Goal: Task Accomplishment & Management: Manage account settings

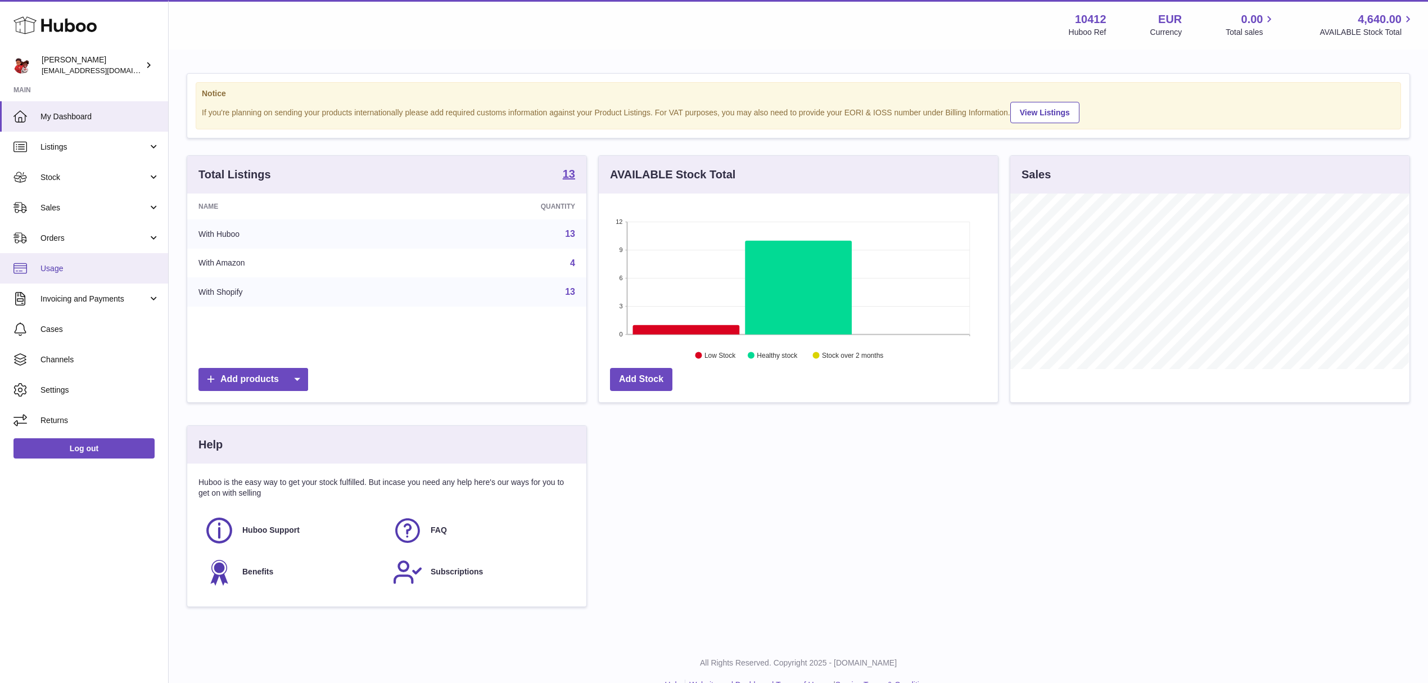
scroll to position [175, 403]
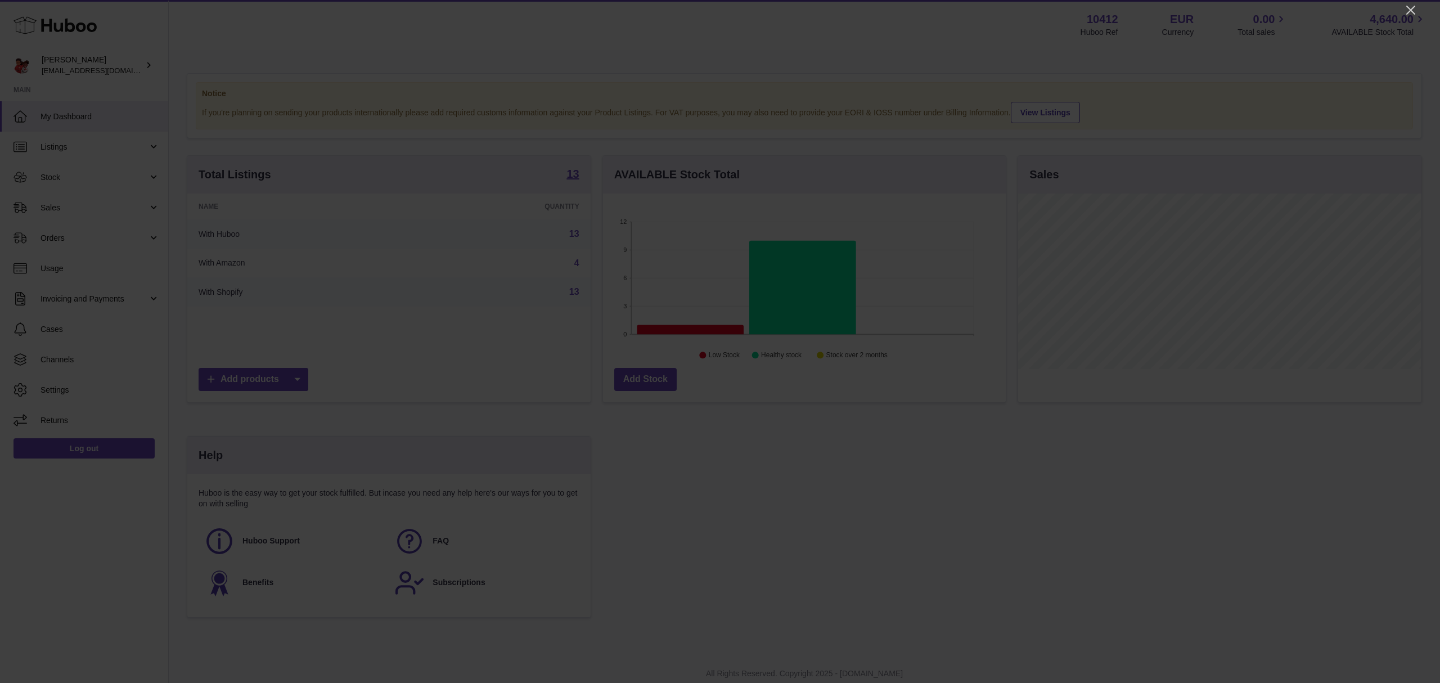
drag, startPoint x: 1406, startPoint y: 10, endPoint x: 1392, endPoint y: 17, distance: 15.3
click at [1406, 10] on icon "Close" at bounding box center [1410, 9] width 13 height 13
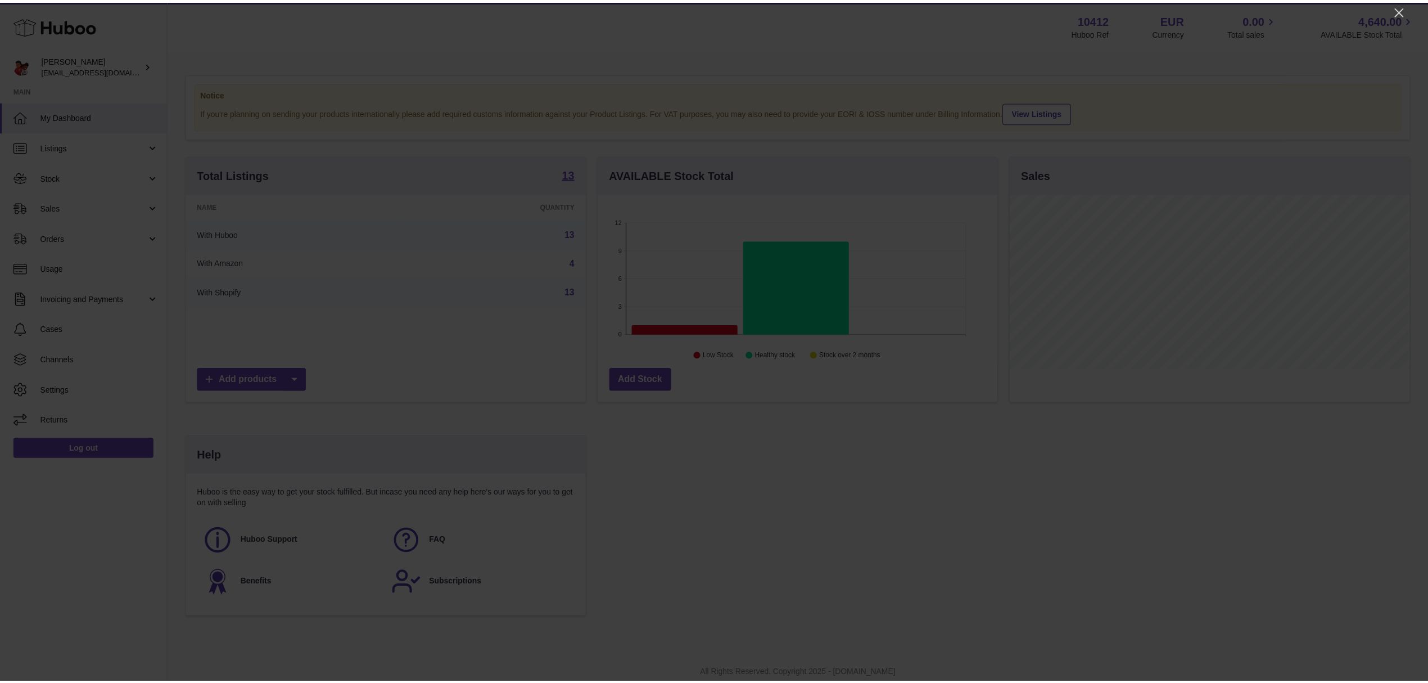
scroll to position [562179, 561955]
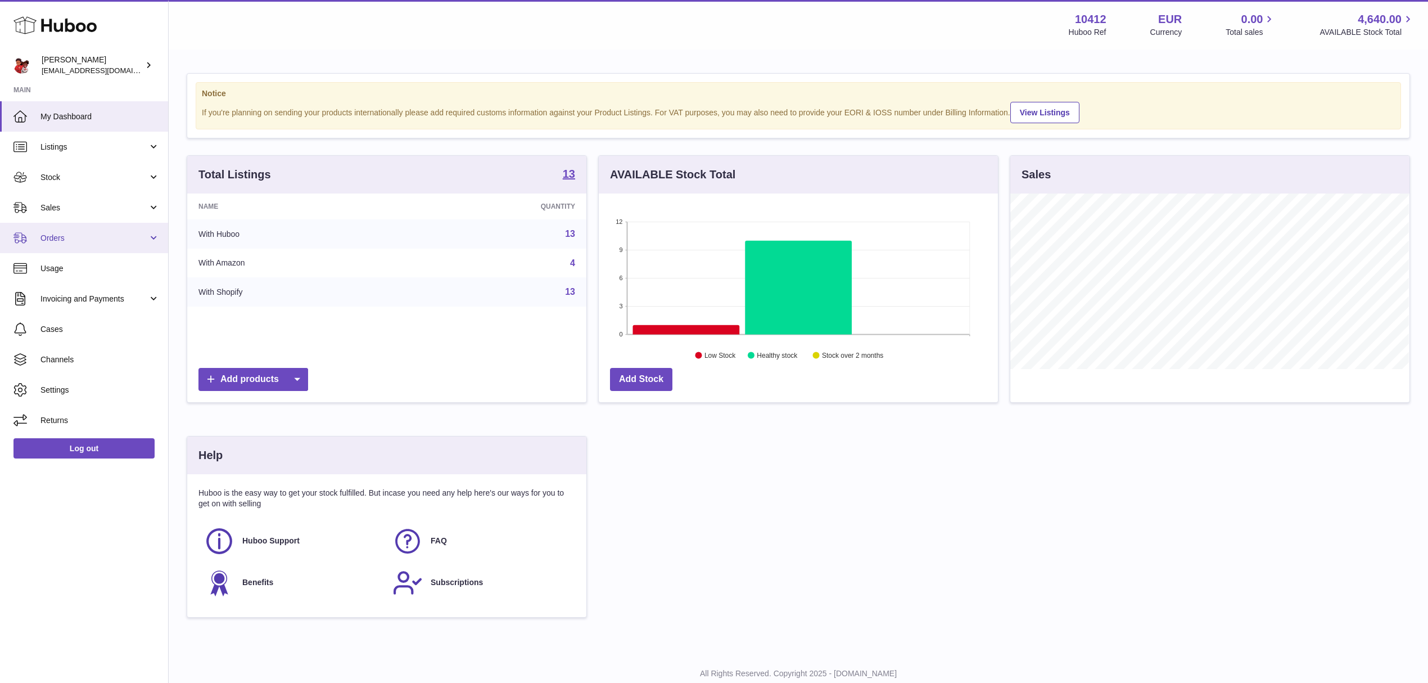
click at [89, 237] on span "Orders" at bounding box center [93, 238] width 107 height 11
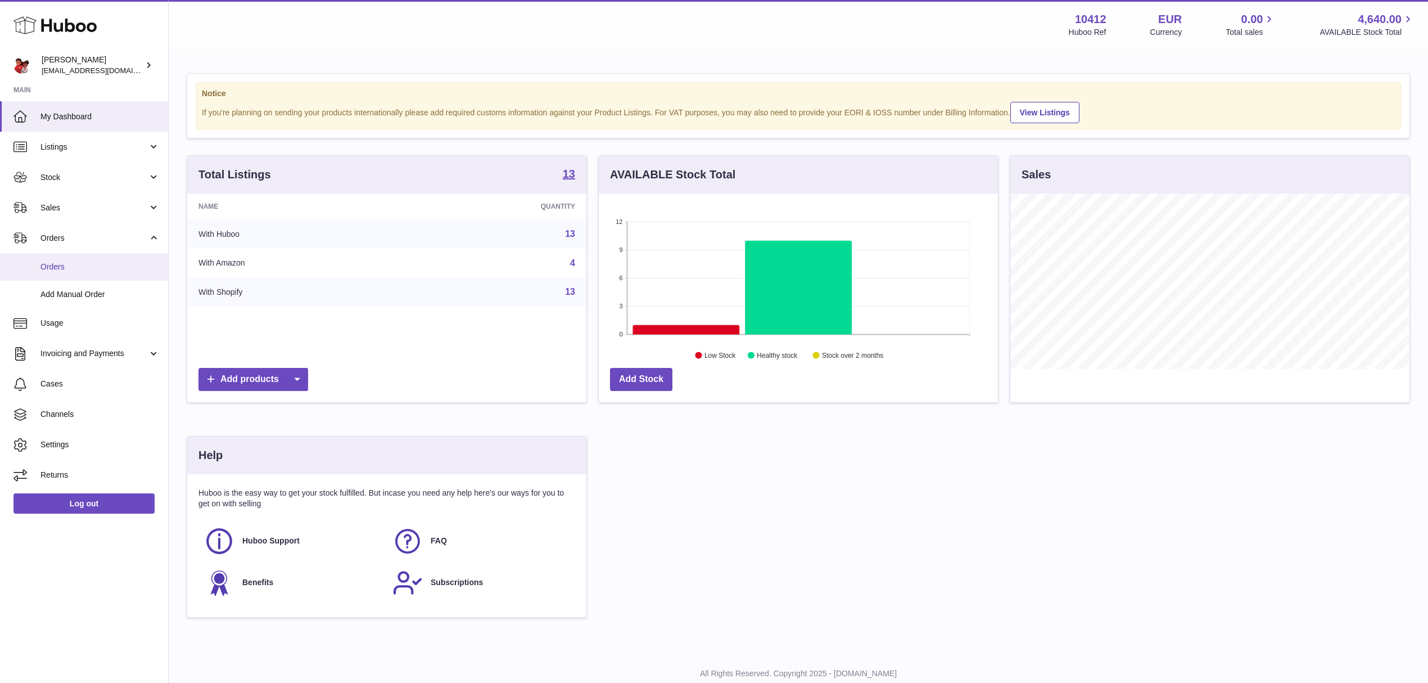
click at [88, 276] on link "Orders" at bounding box center [84, 267] width 168 height 28
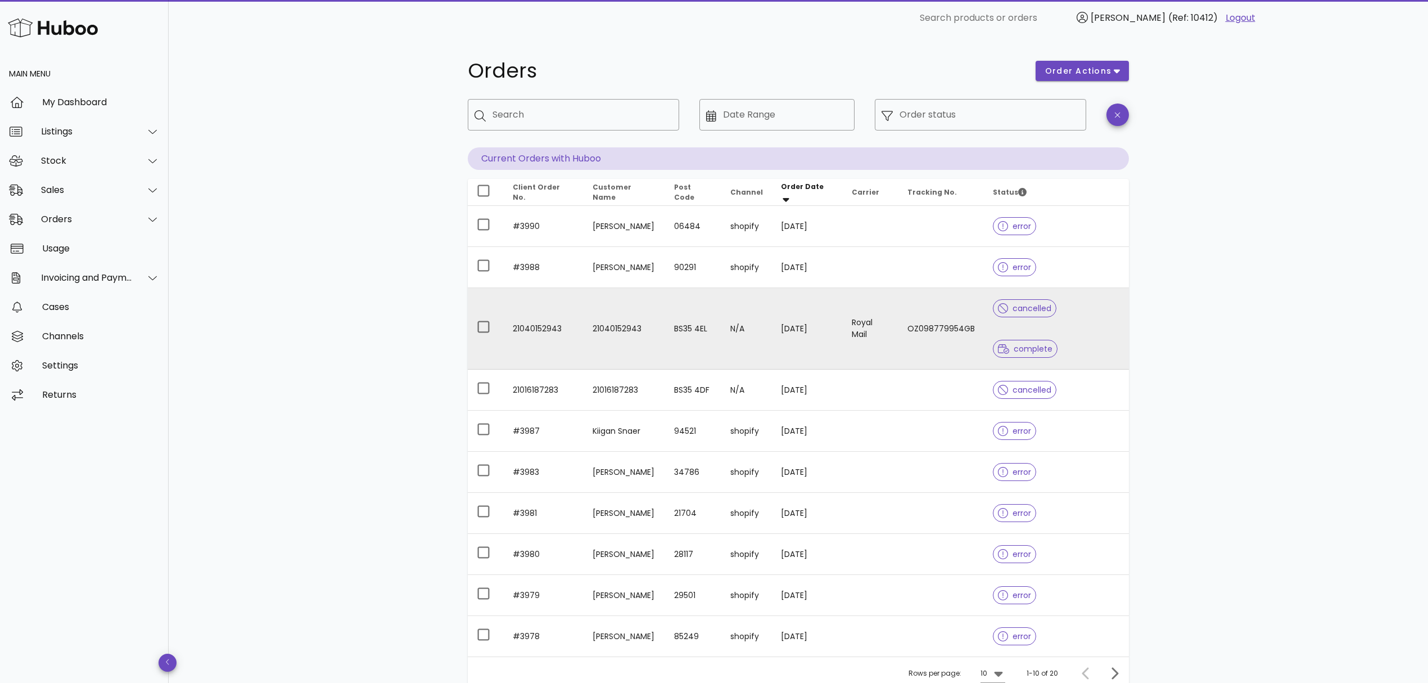
click at [853, 302] on td "Royal Mail" at bounding box center [871, 329] width 56 height 82
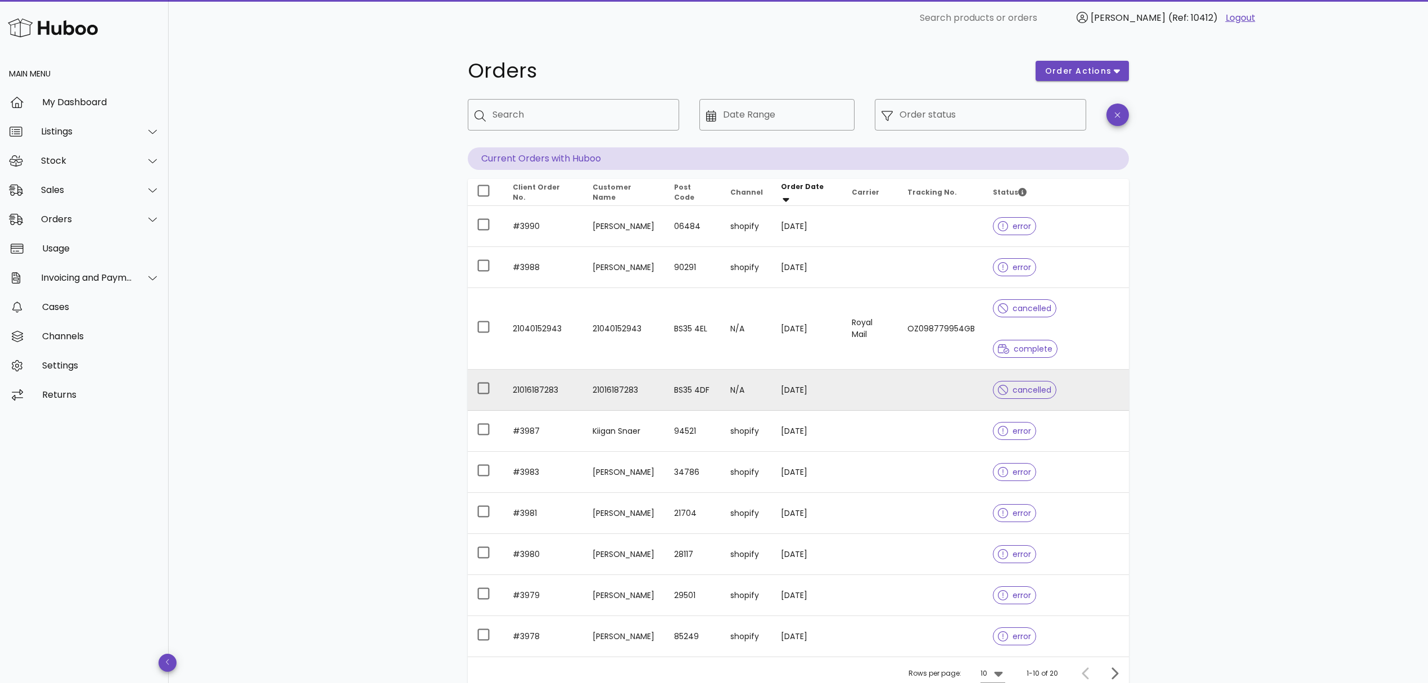
click at [905, 369] on td at bounding box center [941, 389] width 85 height 41
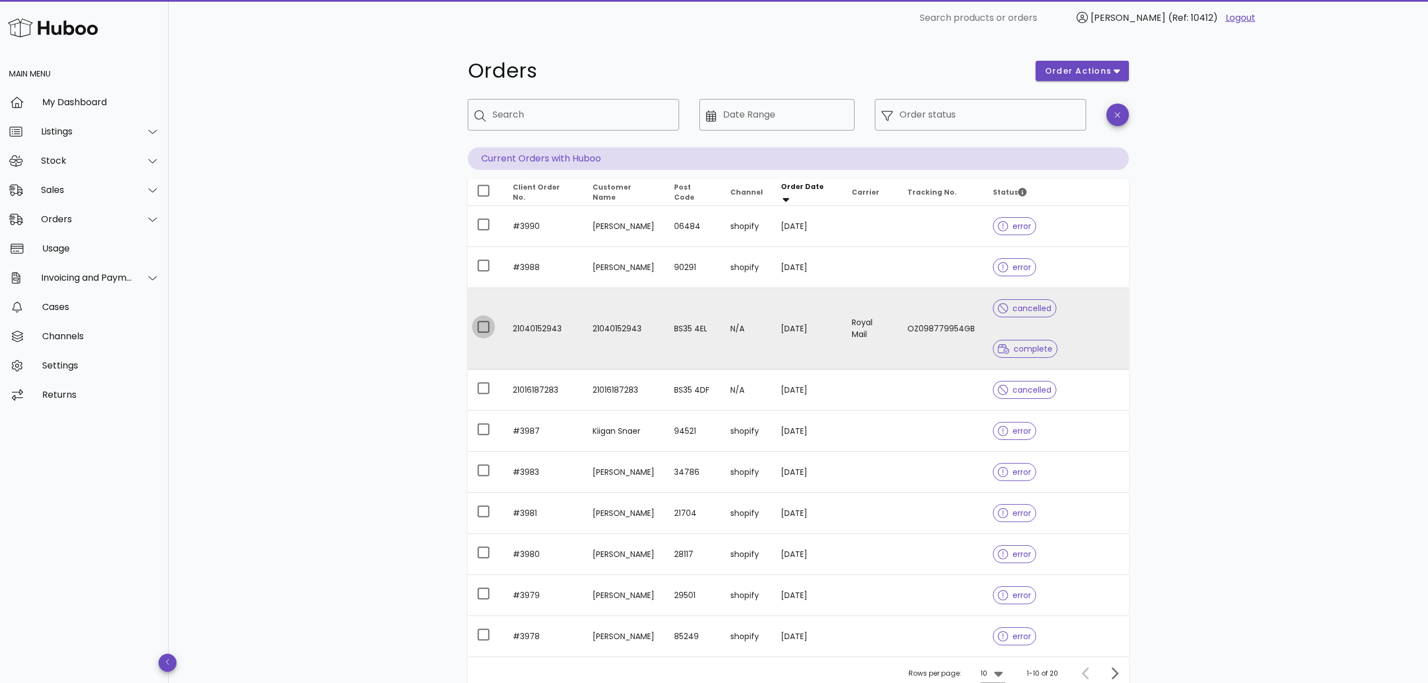
click at [482, 317] on div at bounding box center [483, 326] width 19 height 19
click at [751, 126] on div "Date Range" at bounding box center [785, 114] width 125 height 31
click at [754, 115] on input "Date Range" at bounding box center [785, 115] width 125 height 18
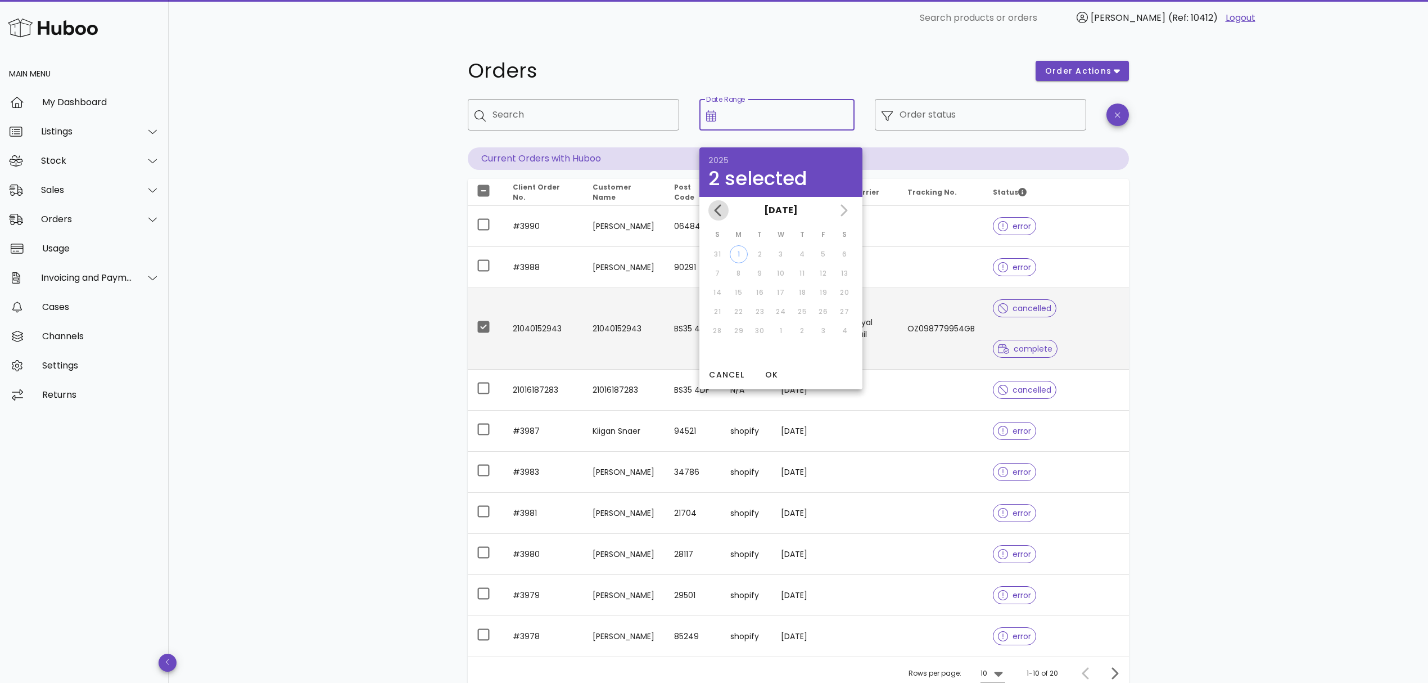
click at [725, 210] on span "Previous month" at bounding box center [719, 210] width 20 height 13
click at [829, 309] on div "22" at bounding box center [823, 311] width 18 height 10
click at [783, 369] on span "OK" at bounding box center [771, 375] width 27 height 12
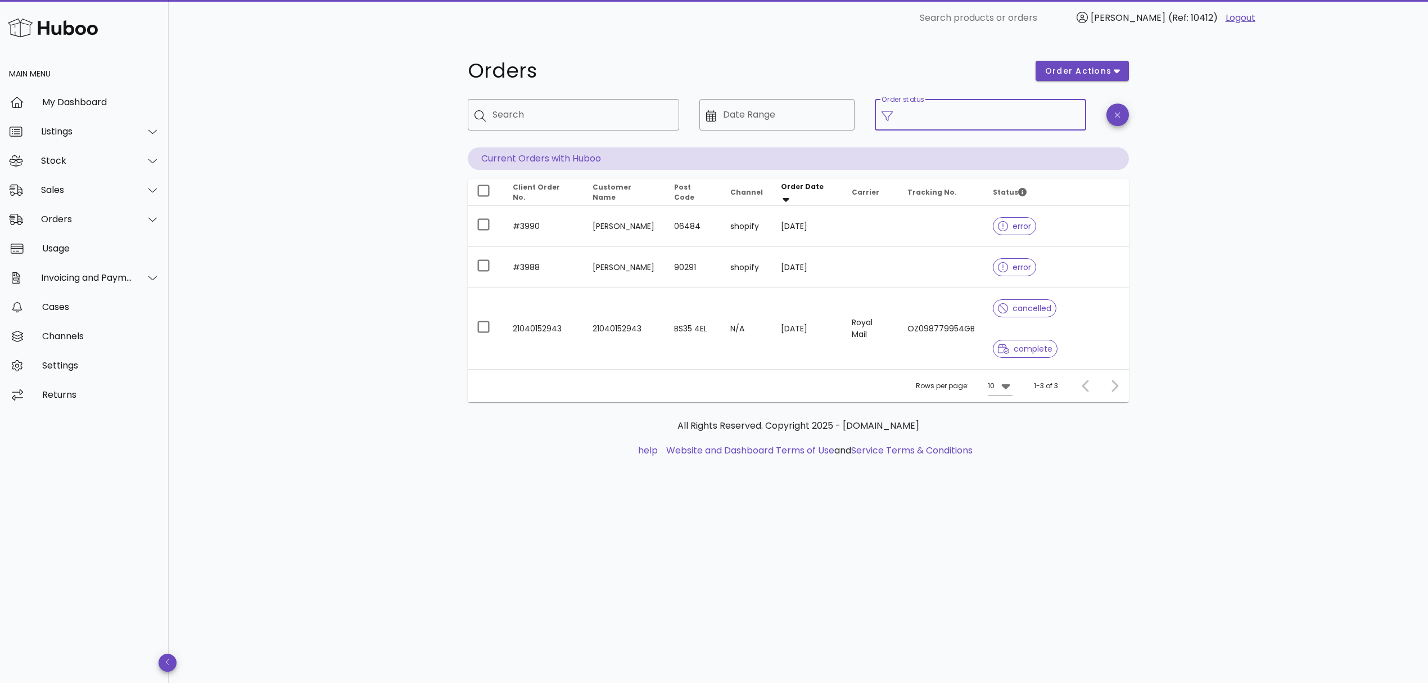
click at [934, 114] on input "Order status" at bounding box center [990, 115] width 180 height 18
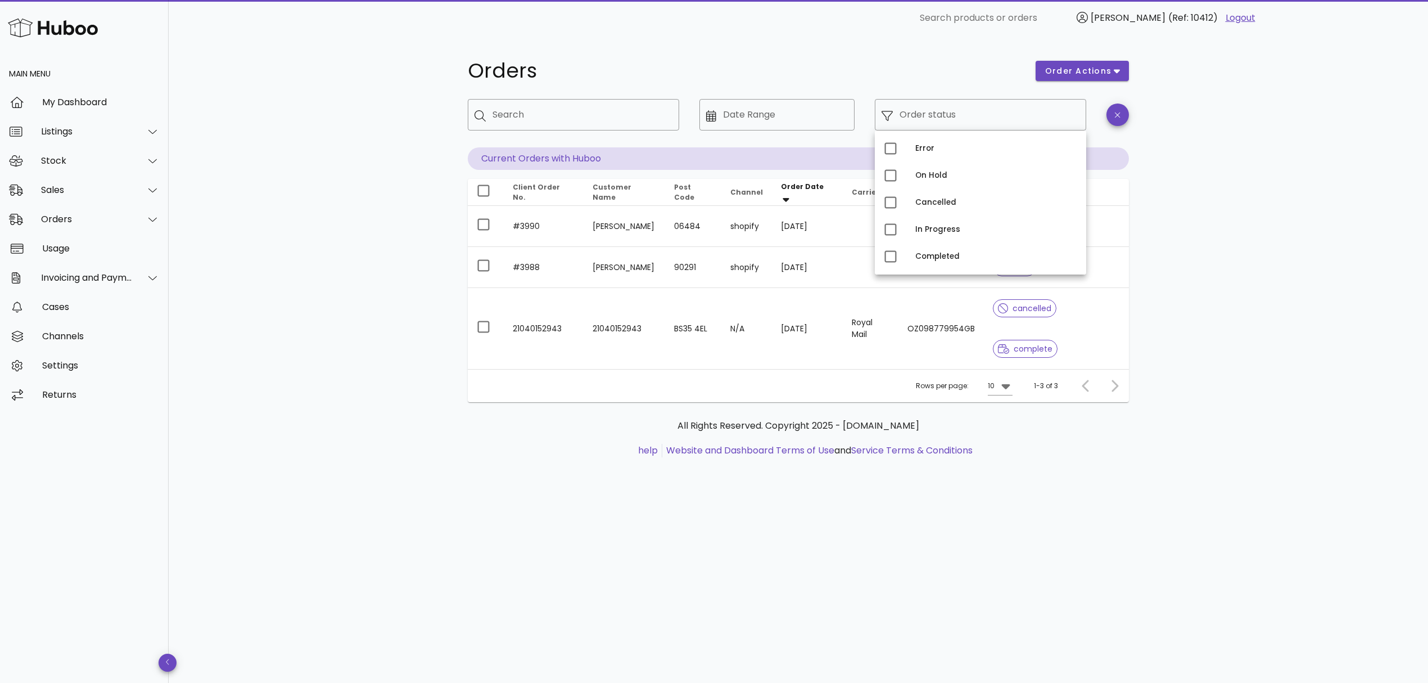
click at [675, 137] on div at bounding box center [573, 139] width 211 height 8
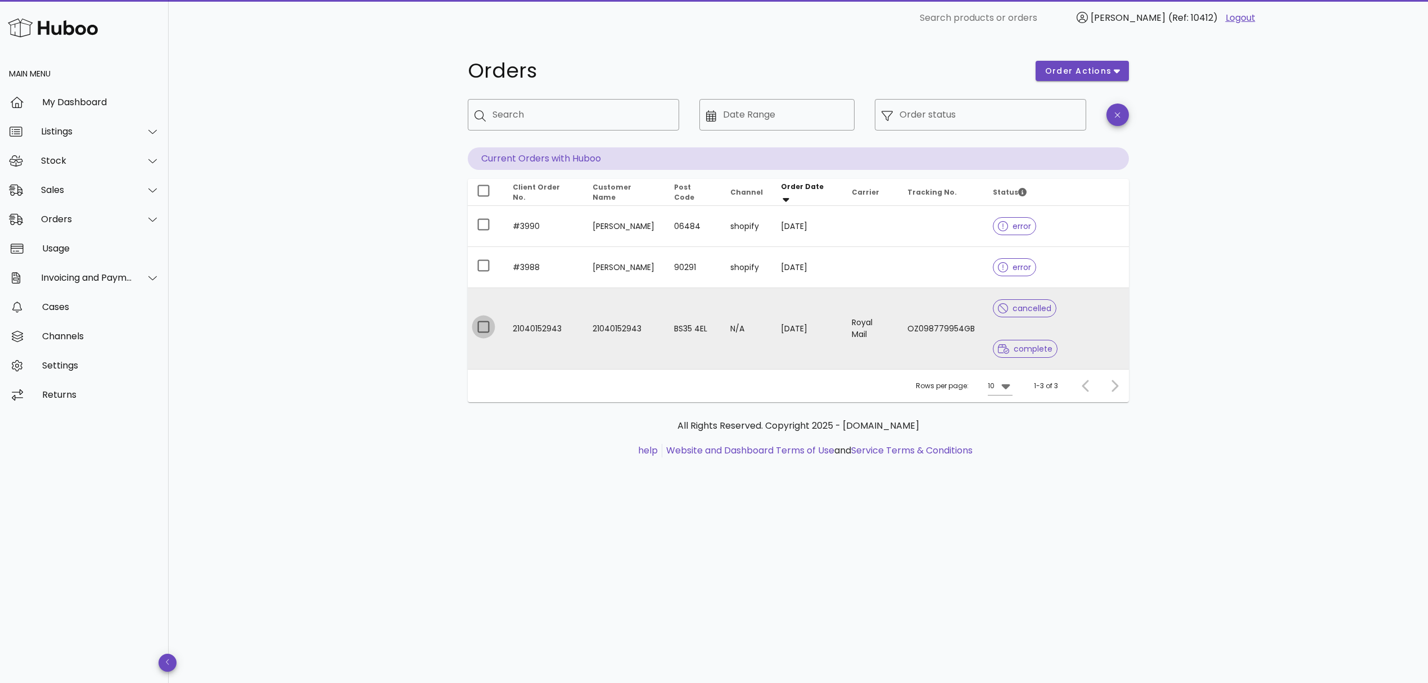
click at [480, 317] on div at bounding box center [483, 326] width 19 height 19
click at [478, 317] on div at bounding box center [483, 326] width 19 height 19
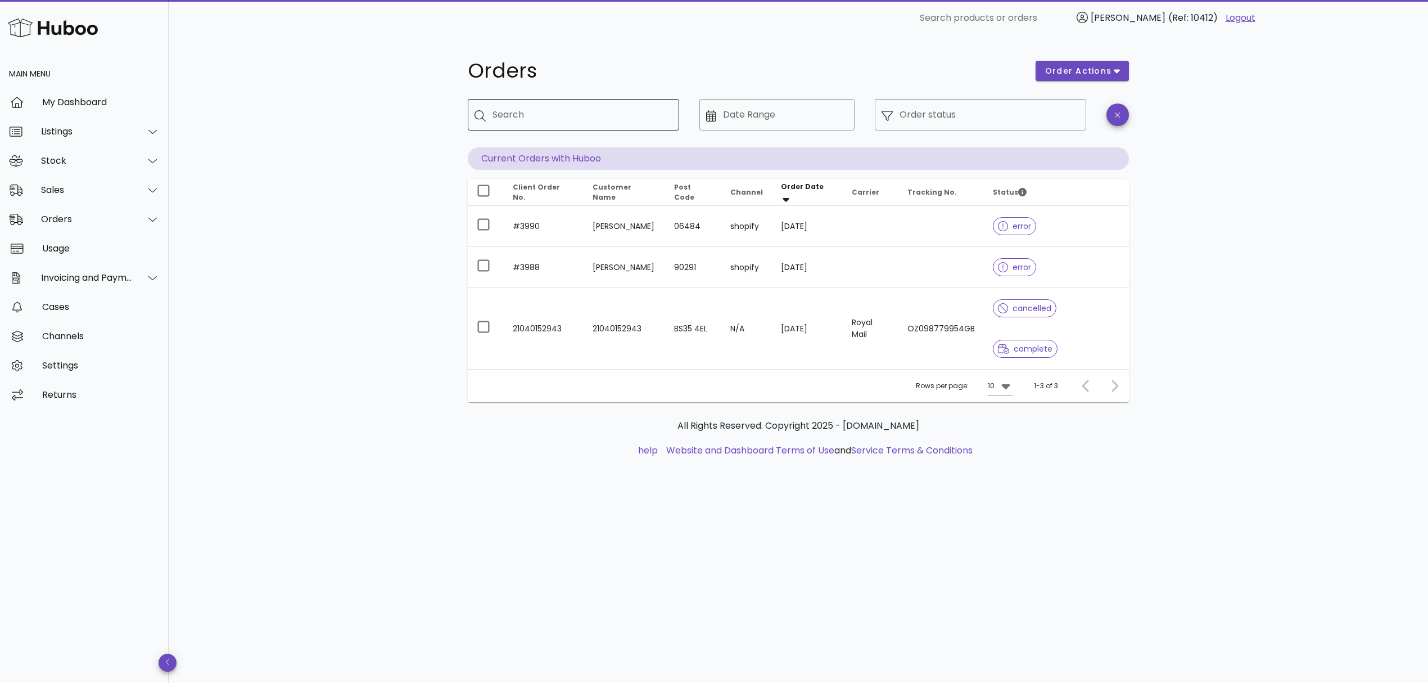
click at [543, 123] on input "Search" at bounding box center [582, 115] width 178 height 18
paste input "**********"
type input "**********"
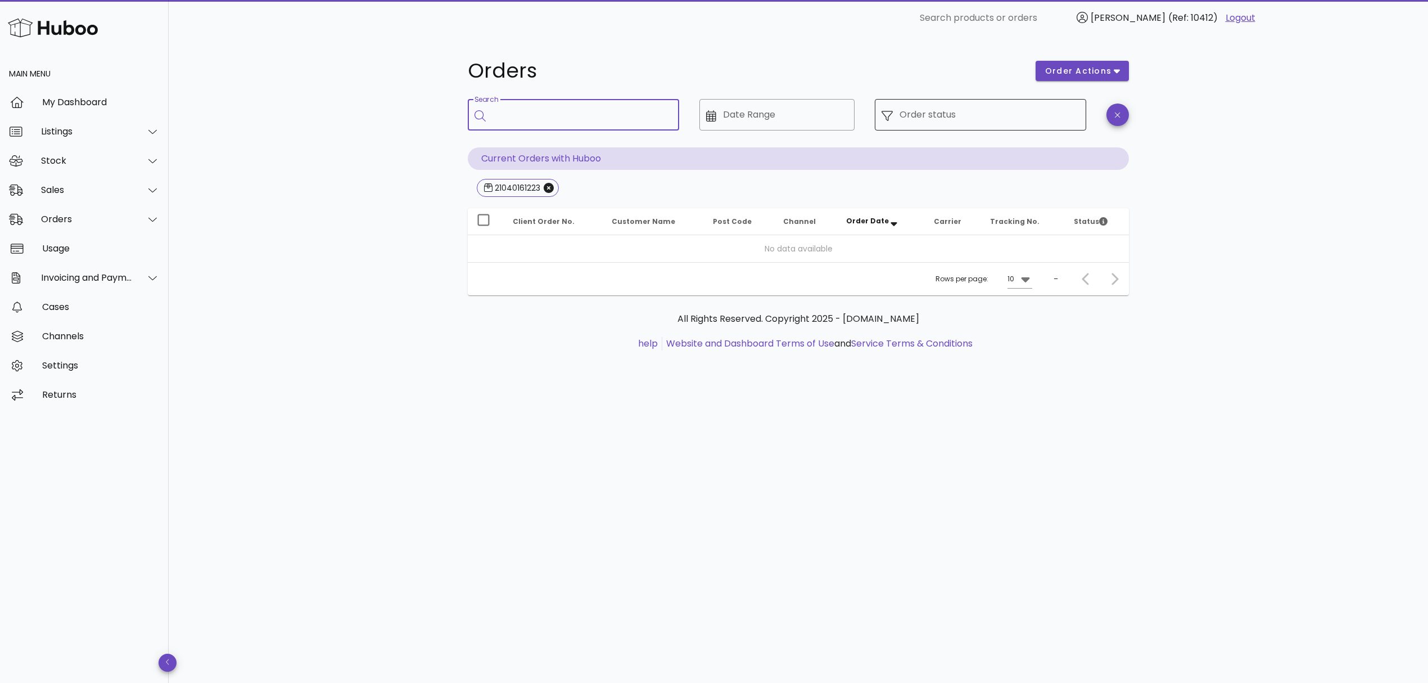
click at [973, 99] on div "Order status" at bounding box center [990, 114] width 180 height 31
click at [972, 115] on input "Order status" at bounding box center [990, 115] width 180 height 18
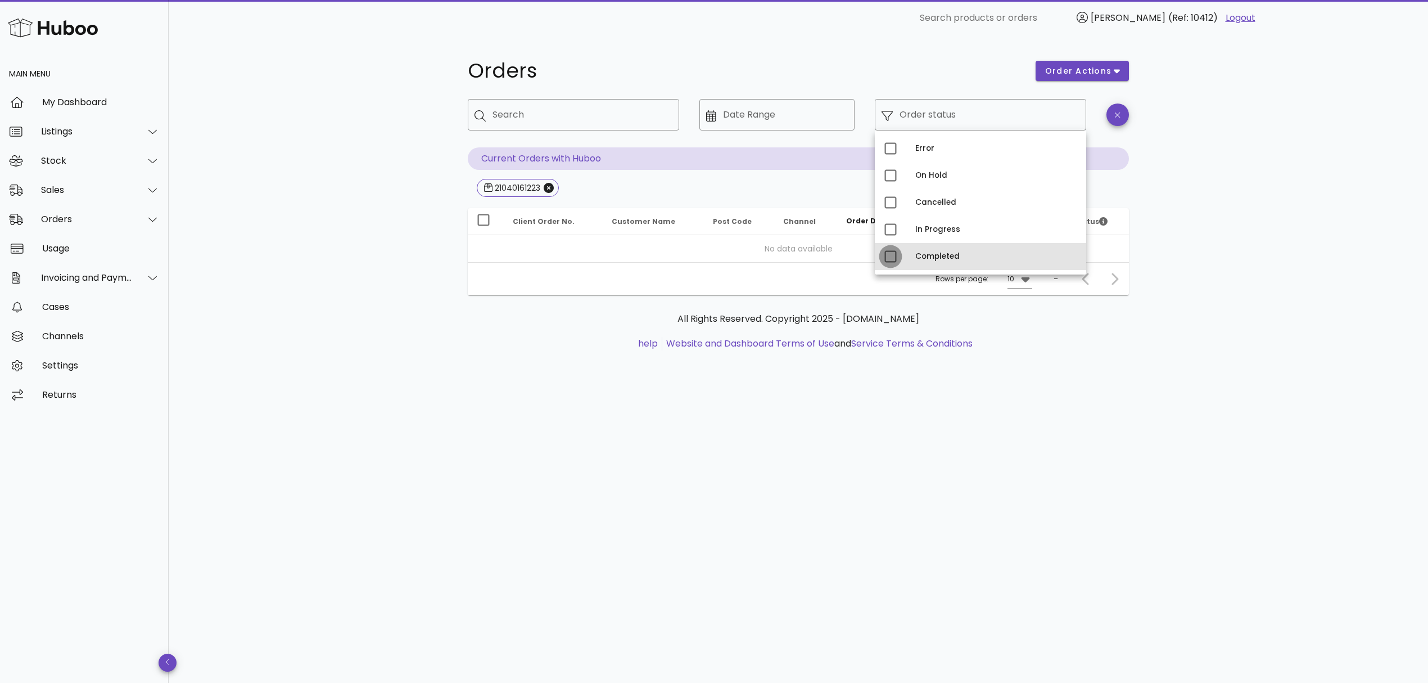
click at [893, 257] on div at bounding box center [890, 256] width 19 height 19
type input "**********"
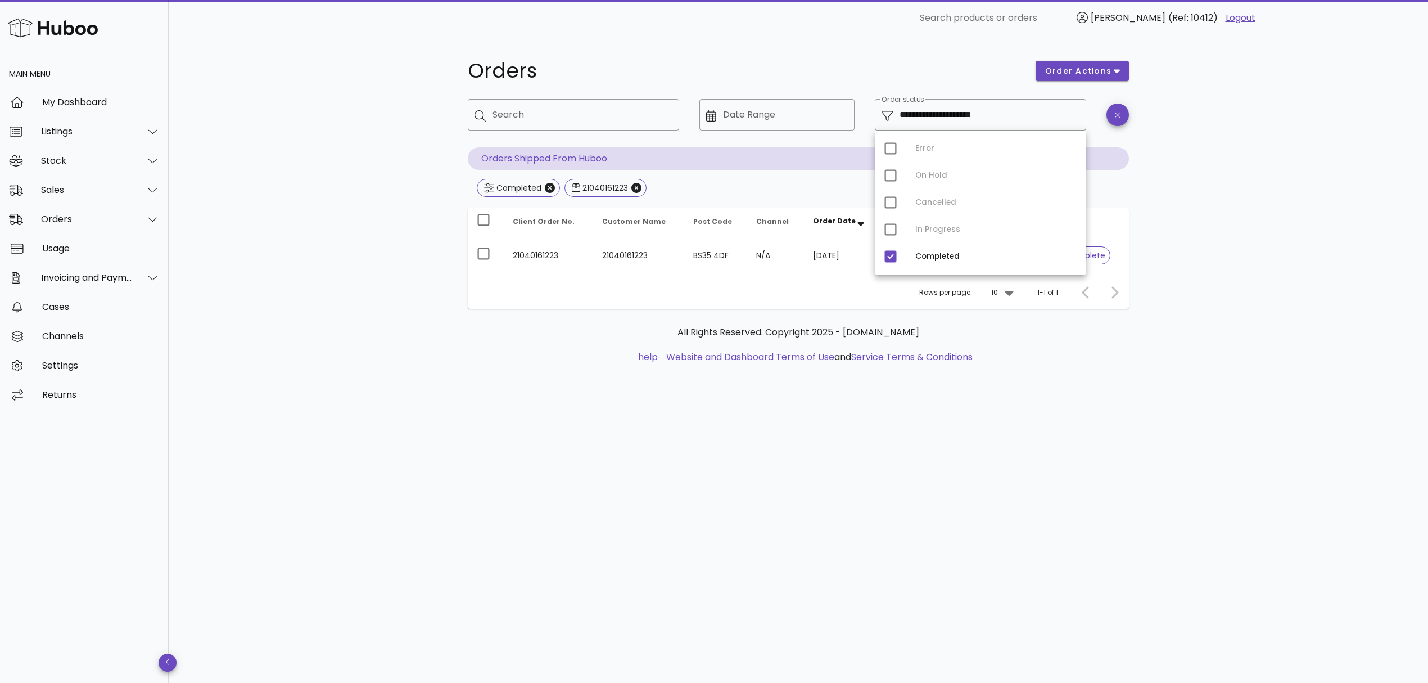
click at [1086, 418] on div "**********" at bounding box center [799, 359] width 1260 height 647
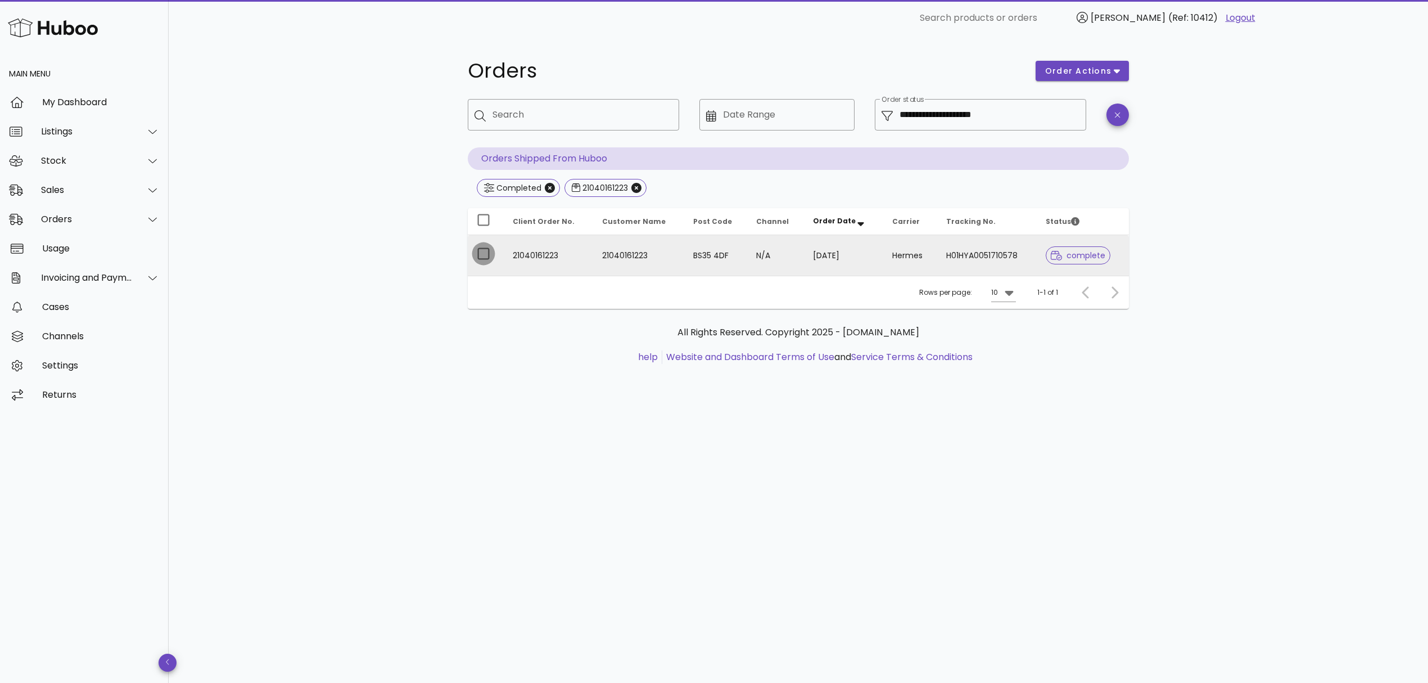
click at [481, 256] on div at bounding box center [483, 253] width 19 height 19
click at [756, 261] on td "N/A" at bounding box center [775, 255] width 57 height 40
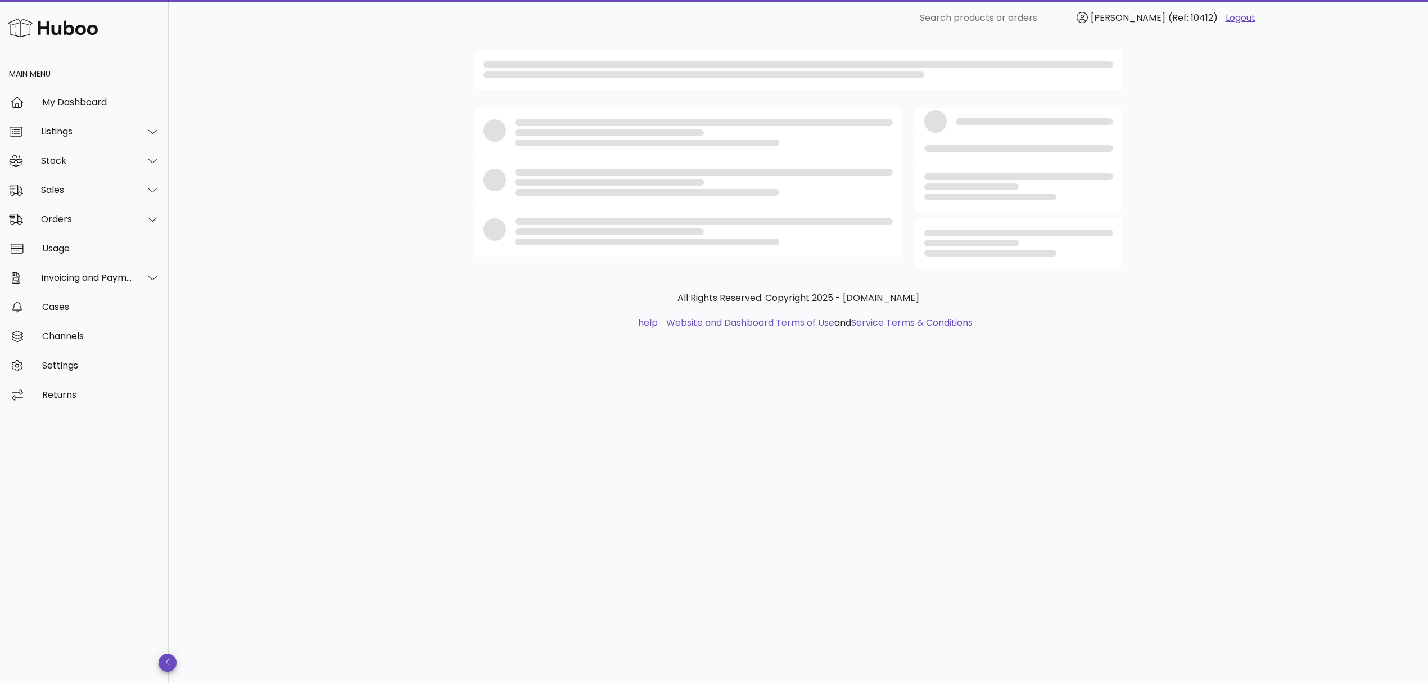
click at [756, 261] on div at bounding box center [688, 187] width 441 height 173
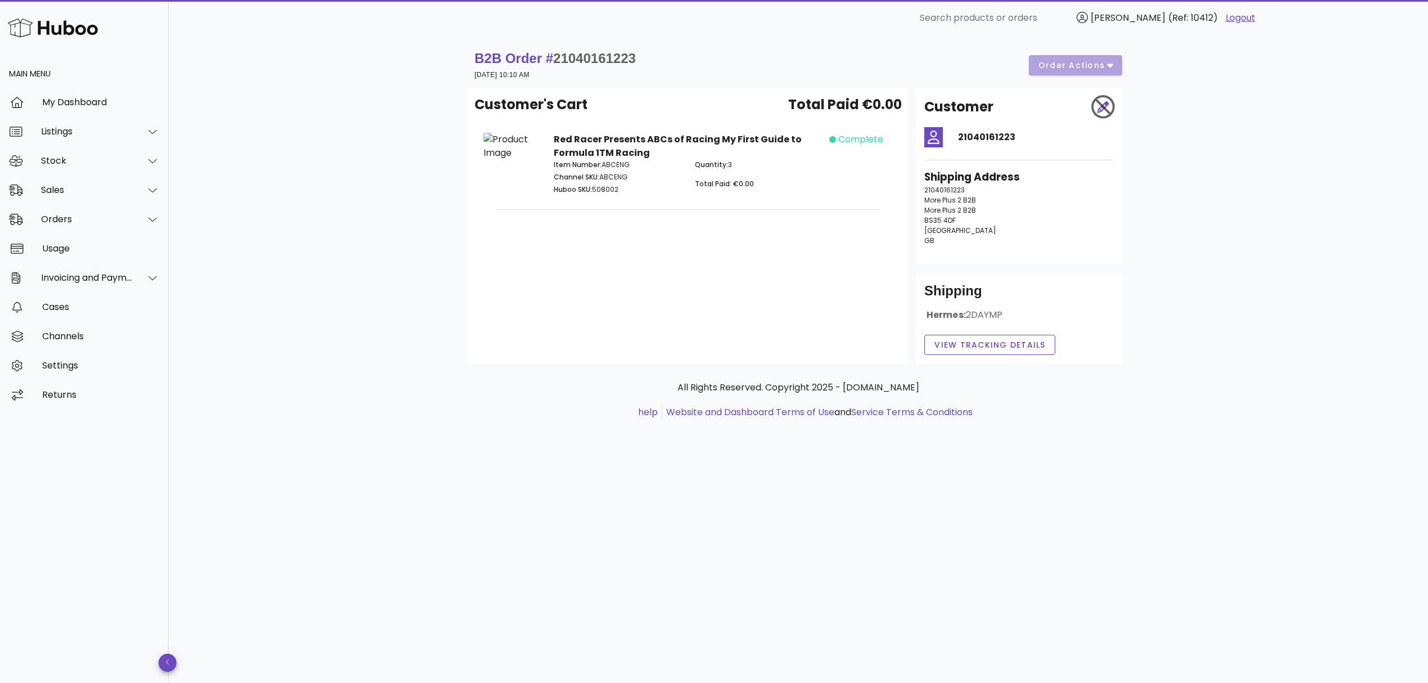
click at [758, 277] on div "Customer's Cart Total Paid €0.00 Red Racer Presents ABCs of Racing My First Gui…" at bounding box center [688, 226] width 441 height 276
click at [963, 342] on span "View Tracking details" at bounding box center [990, 345] width 112 height 12
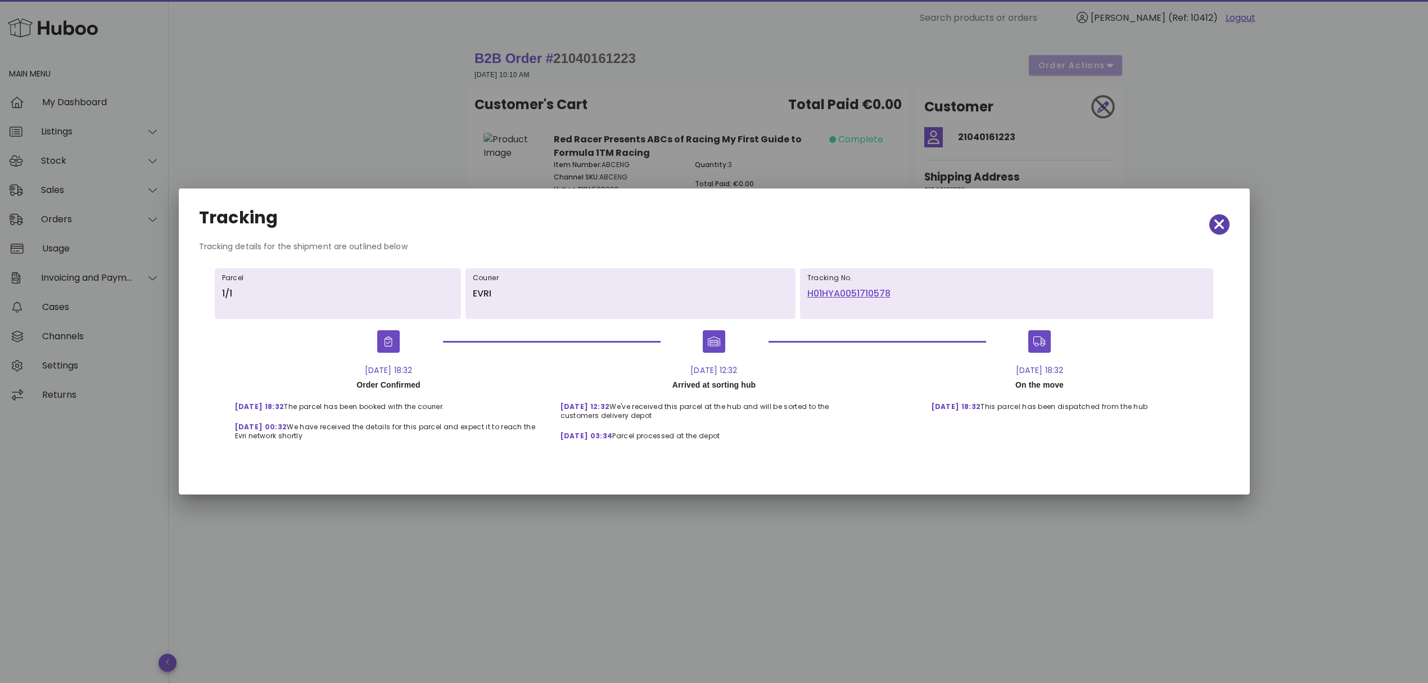
click at [1217, 230] on icon "button" at bounding box center [1220, 225] width 10 height 16
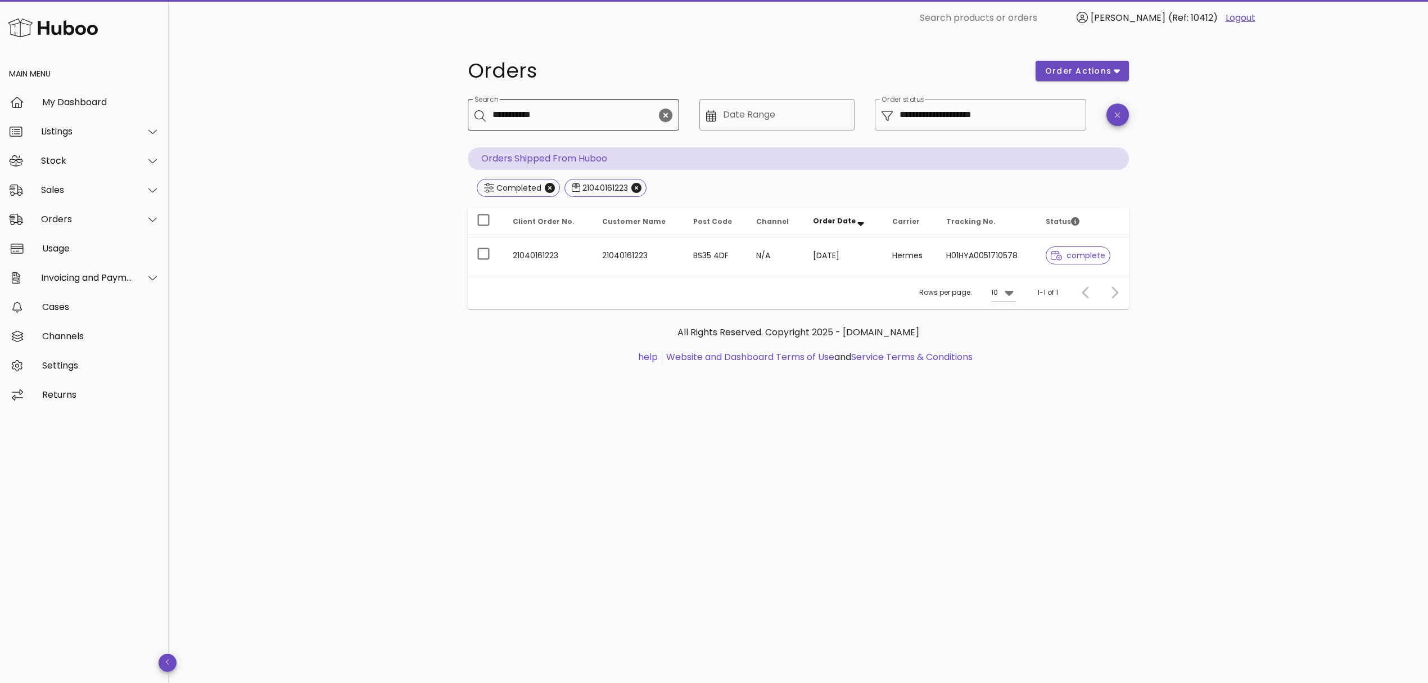
click at [522, 113] on input "**********" at bounding box center [575, 115] width 164 height 18
paste input "text"
type input "**********"
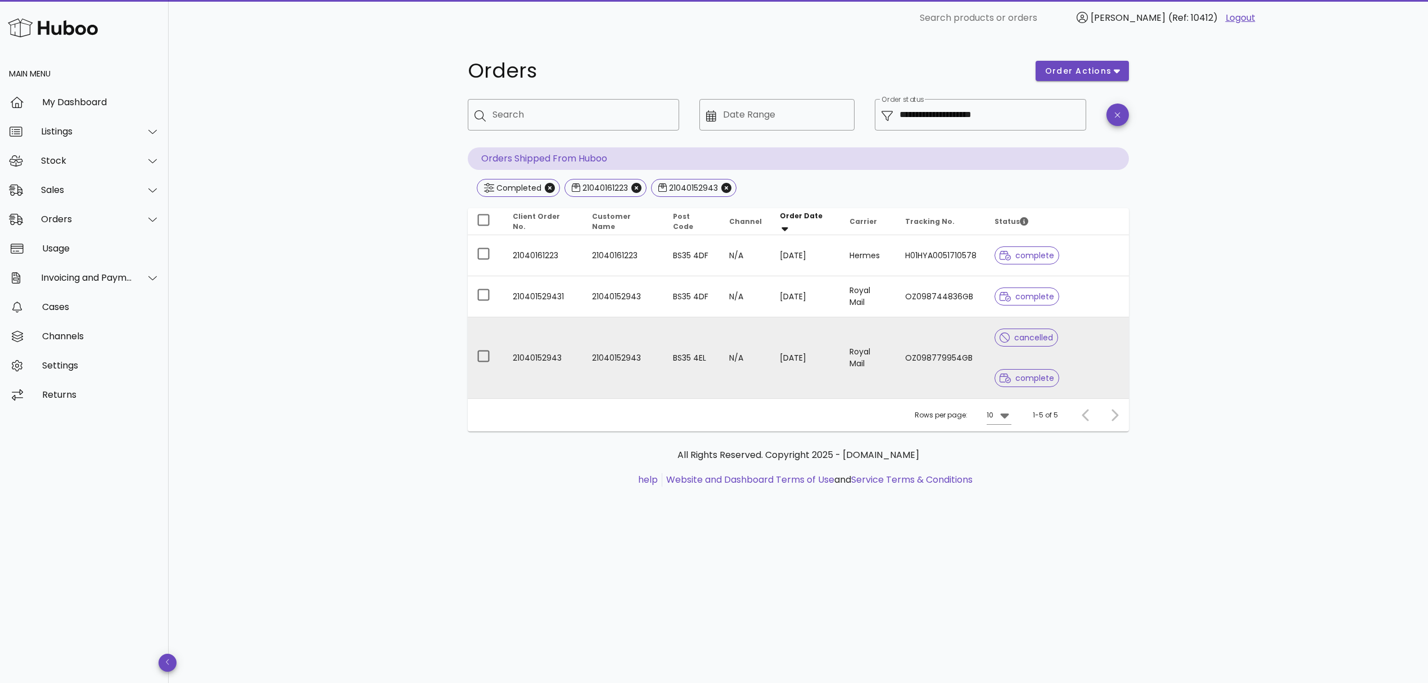
click at [790, 347] on td "[DATE]" at bounding box center [806, 357] width 70 height 81
click at [950, 344] on td "OZ098779954GB" at bounding box center [940, 357] width 89 height 81
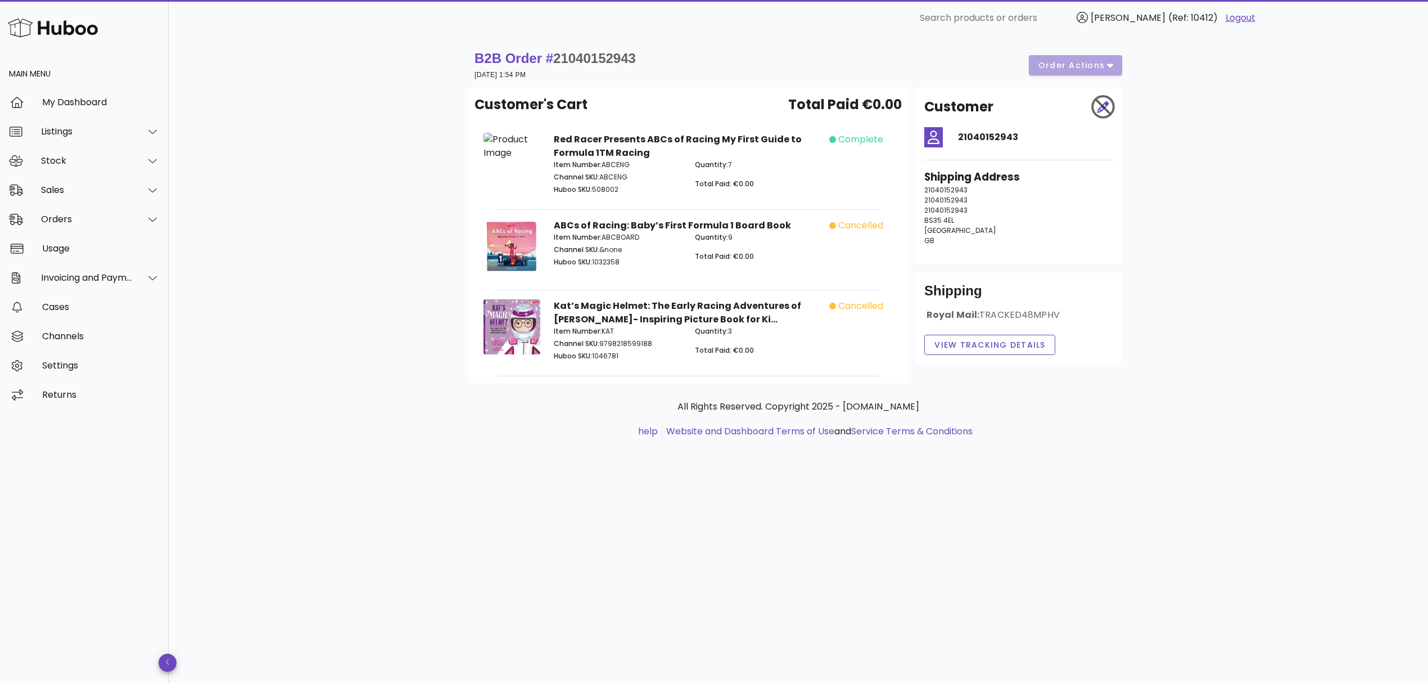
drag, startPoint x: 940, startPoint y: 250, endPoint x: 909, endPoint y: 184, distance: 72.9
click at [909, 184] on div "Customer 21040152943 Shipping Address 21040152943 21040152943 21040152943 BS35 …" at bounding box center [1019, 235] width 220 height 295
click at [1080, 238] on p "21040152943 21040152943 21040152943 BS35 4EL United Kingdom GB" at bounding box center [1019, 215] width 189 height 61
click at [999, 346] on span "View Tracking details" at bounding box center [990, 345] width 112 height 12
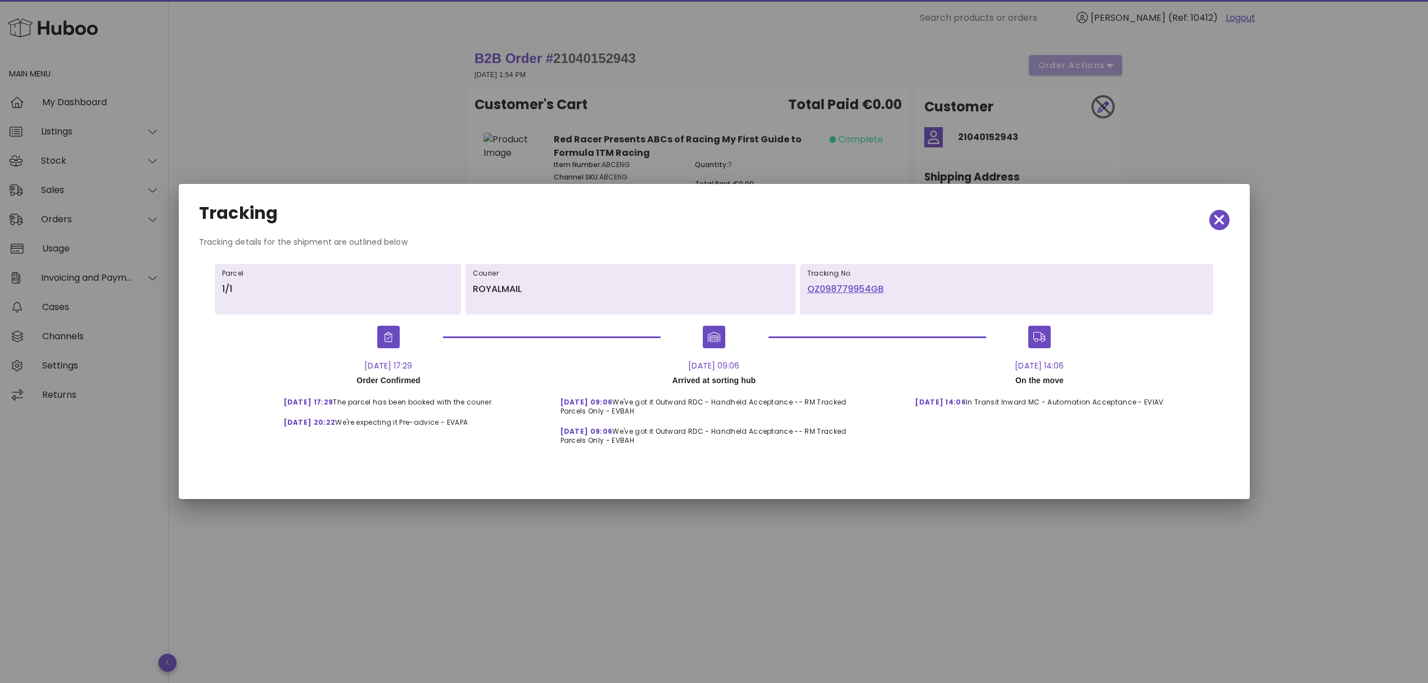
click at [844, 286] on link "OZ098779954GB" at bounding box center [1007, 288] width 399 height 13
click at [1219, 223] on icon "button" at bounding box center [1220, 220] width 10 height 16
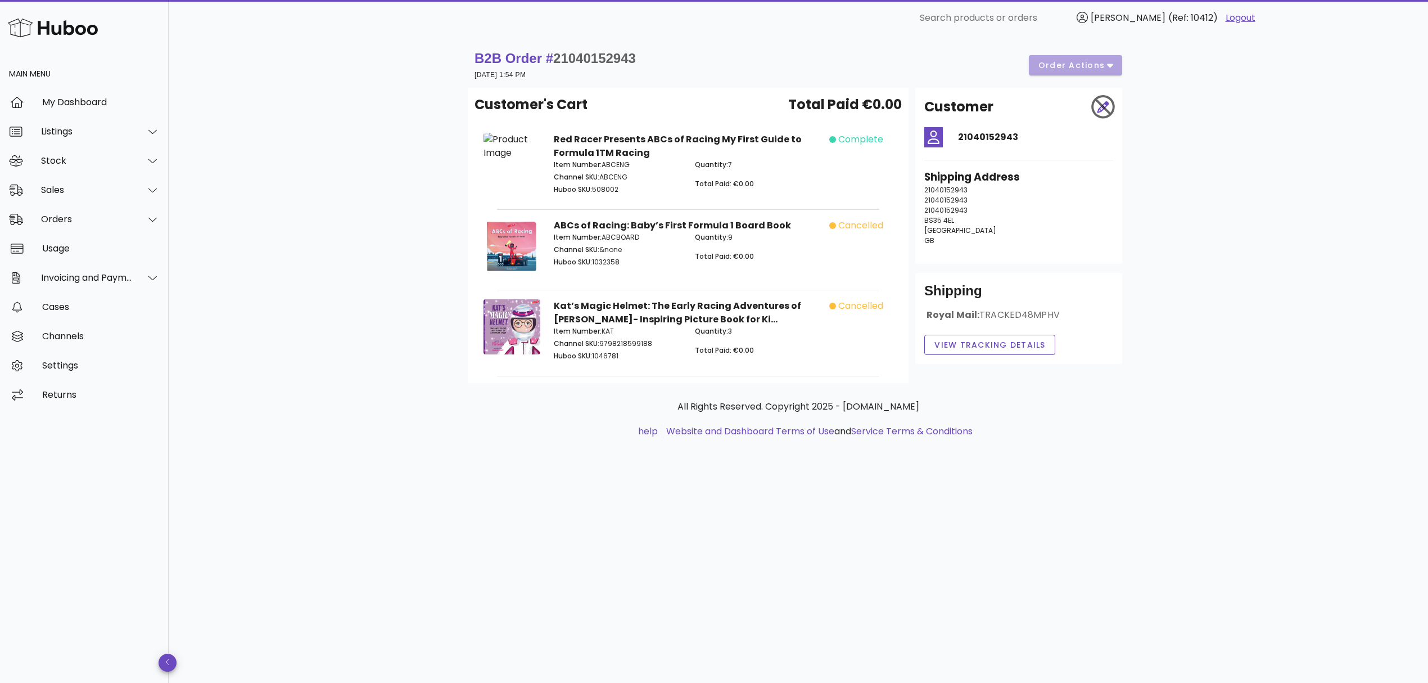
click at [613, 263] on p "Huboo SKU: 1032358" at bounding box center [618, 262] width 128 height 10
copy p "1032358"
click at [98, 190] on div "Sales" at bounding box center [87, 189] width 92 height 11
click at [97, 235] on div "Add Manual Order" at bounding box center [99, 245] width 119 height 24
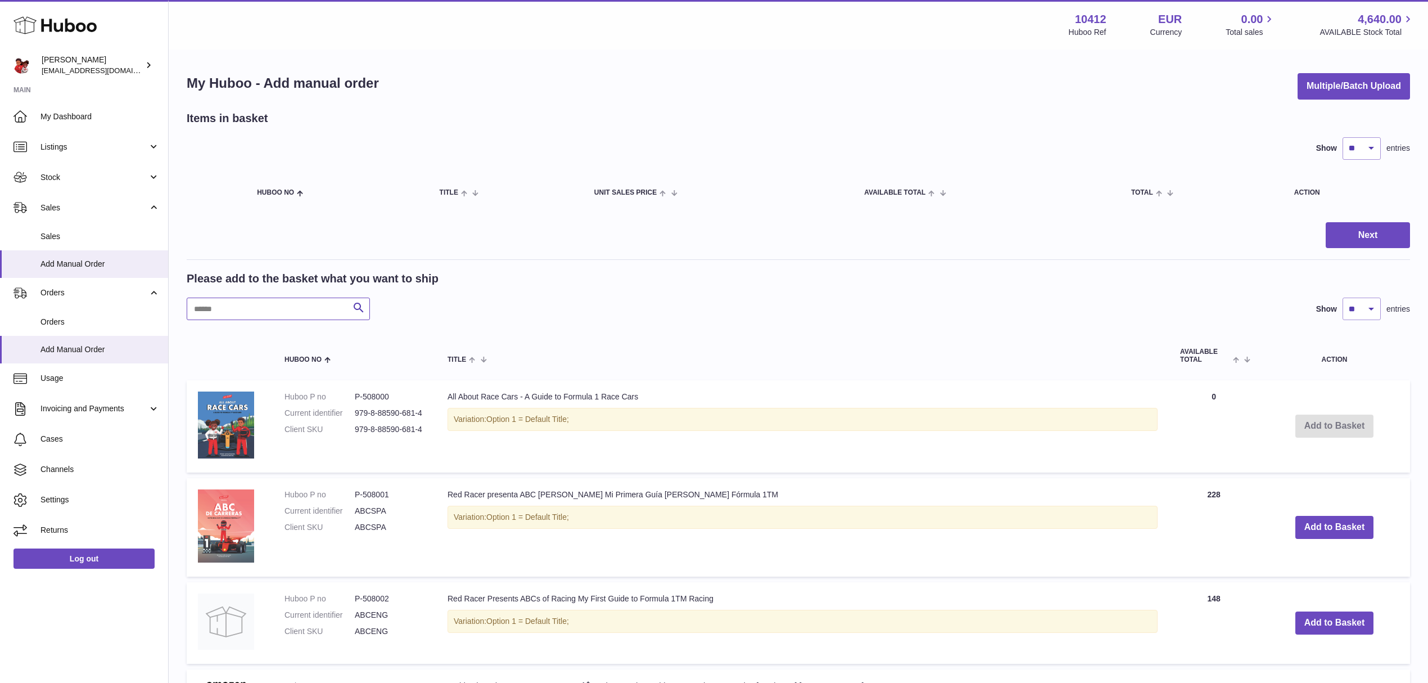
click at [211, 309] on input "text" at bounding box center [278, 308] width 183 height 22
paste input "*******"
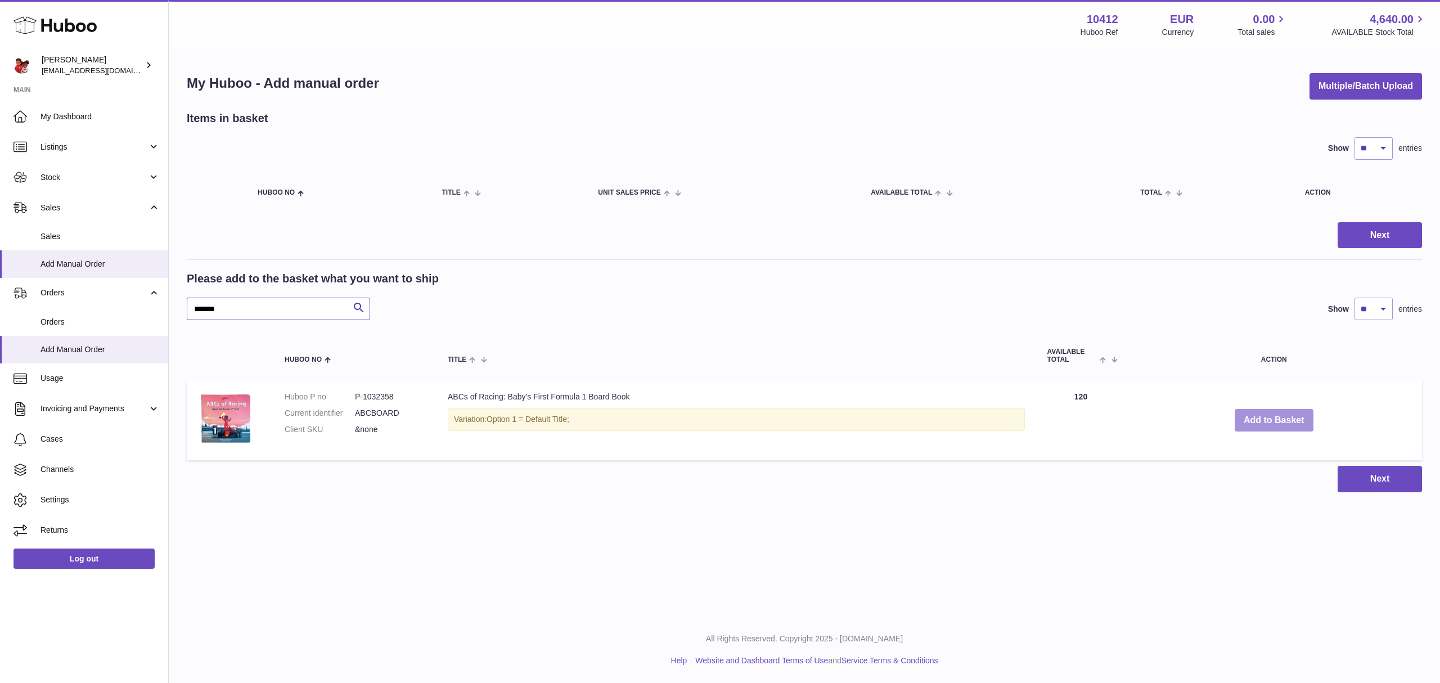
type input "*******"
click at [1302, 423] on button "Add to Basket" at bounding box center [1273, 420] width 79 height 23
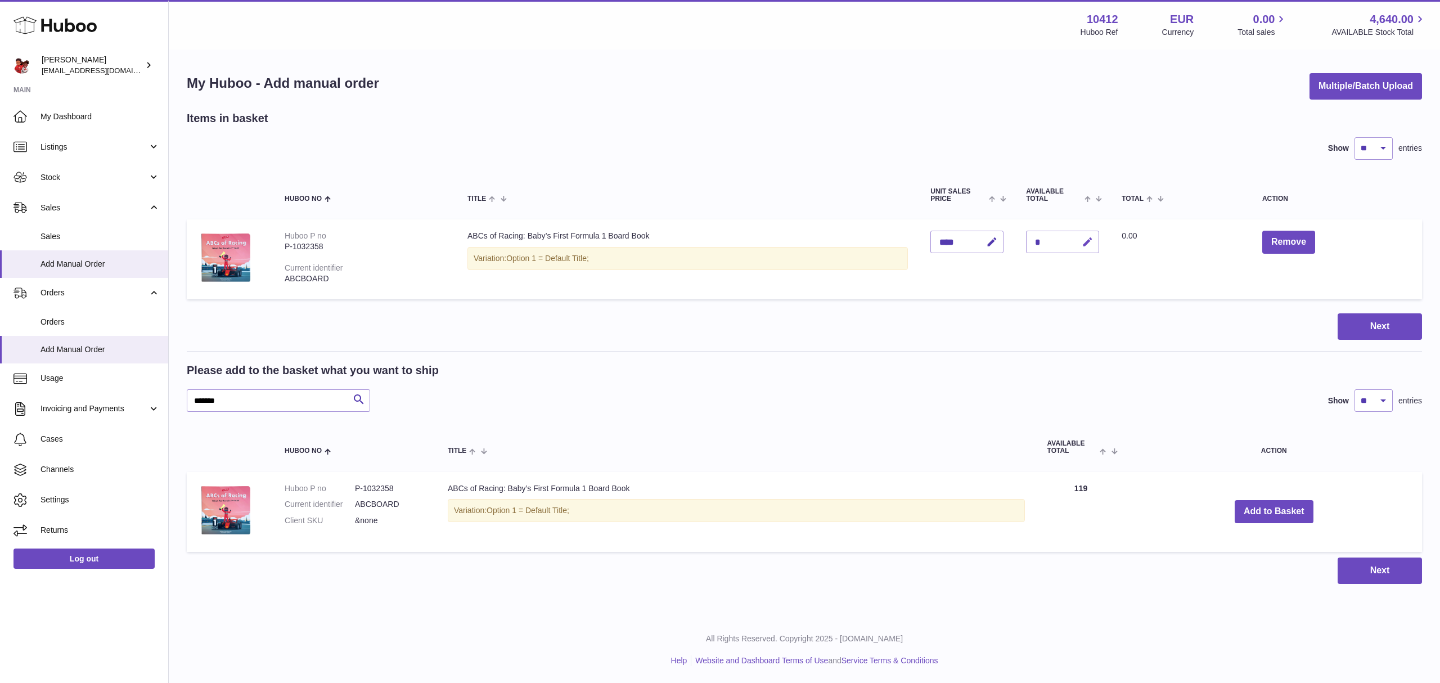
click at [1093, 241] on icon "button" at bounding box center [1087, 242] width 12 height 12
type input "*"
click at [1093, 241] on icon "submit" at bounding box center [1088, 242] width 10 height 10
click at [293, 400] on input "*******" at bounding box center [278, 400] width 183 height 22
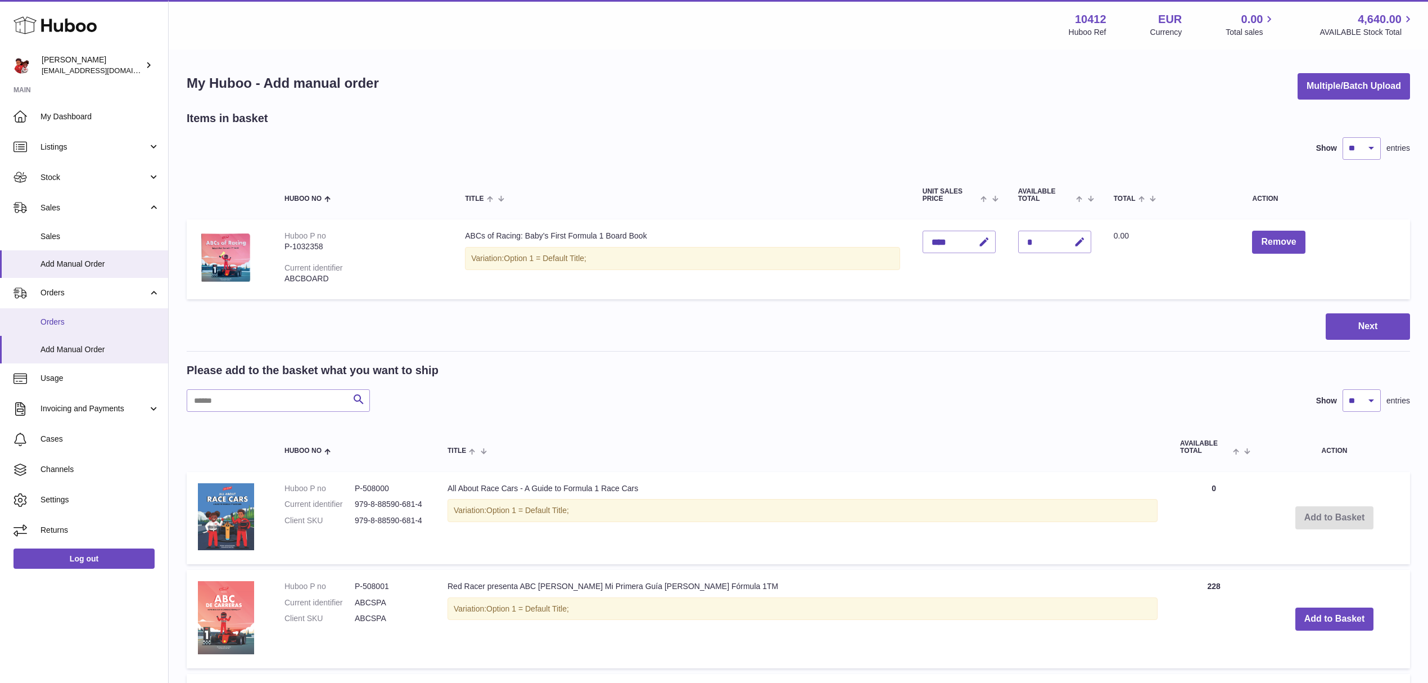
click at [93, 317] on span "Orders" at bounding box center [99, 322] width 119 height 11
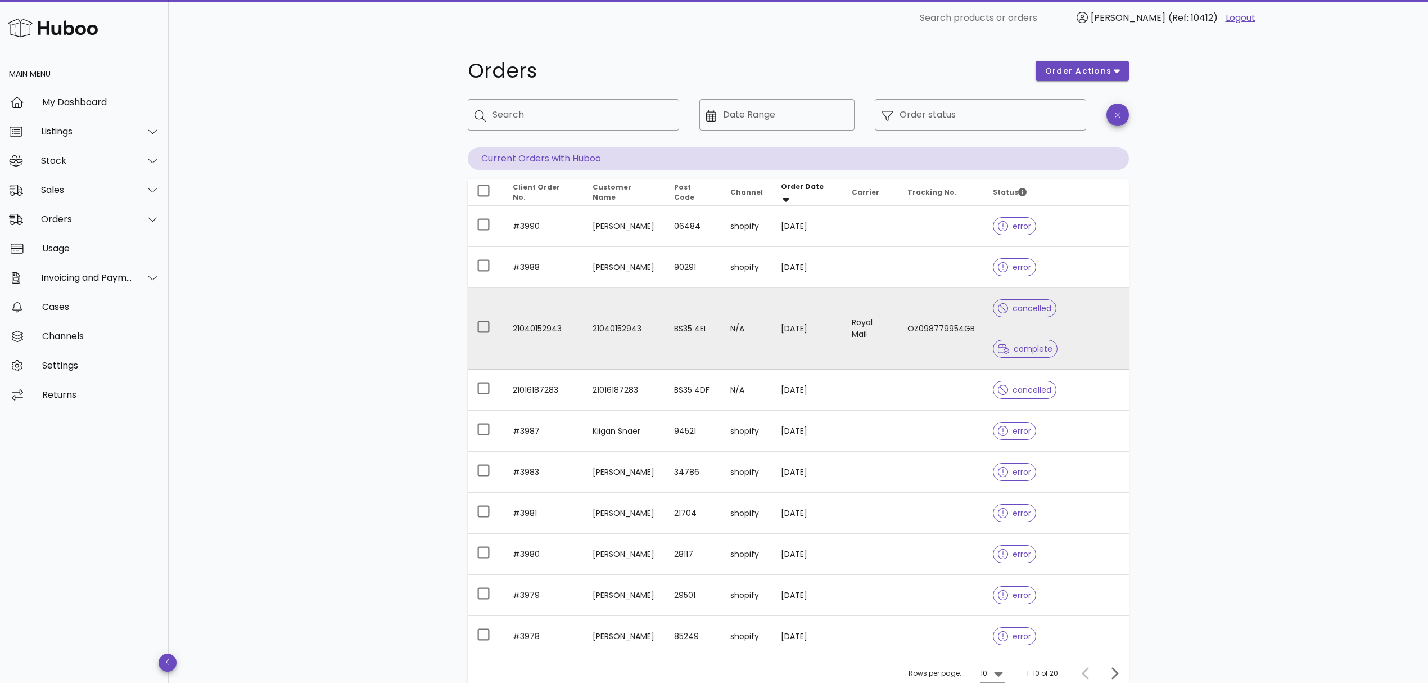
click at [772, 301] on td "N/A" at bounding box center [747, 329] width 51 height 82
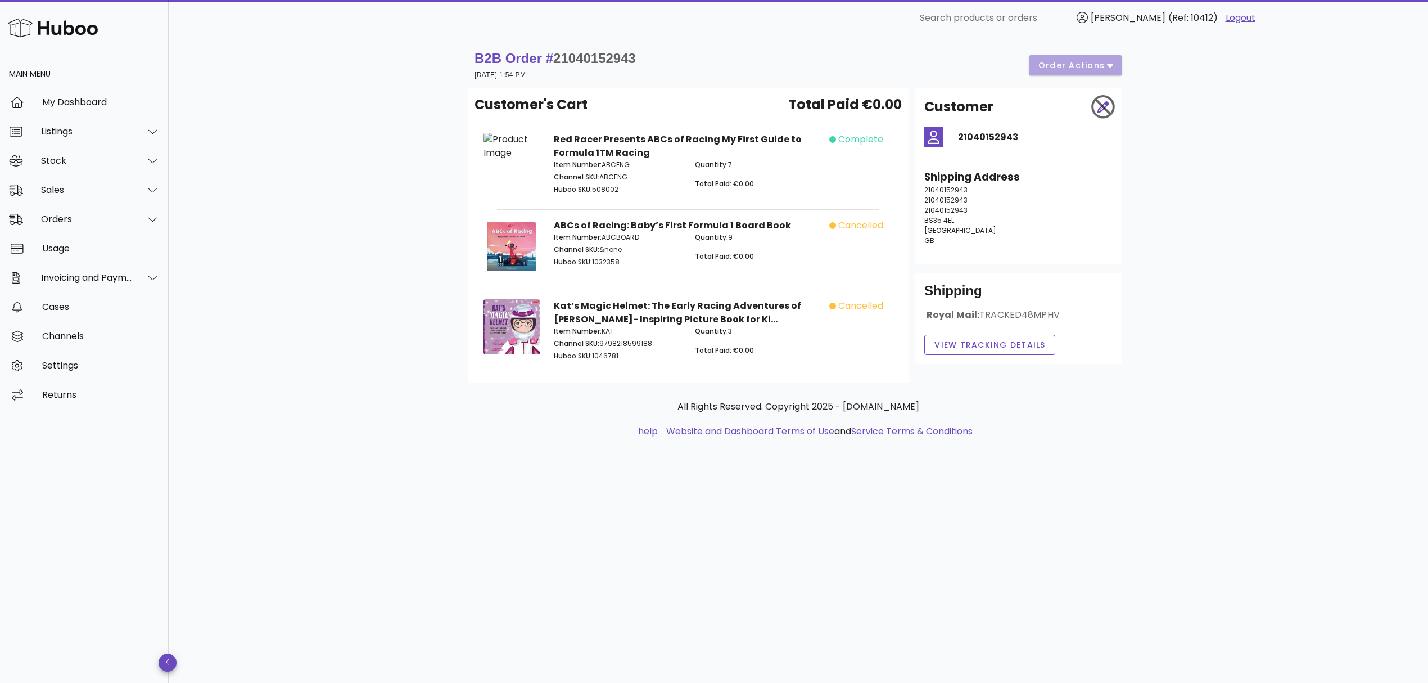
click at [611, 260] on p "Huboo SKU: 1032358" at bounding box center [618, 262] width 128 height 10
copy p "1032358"
click at [89, 176] on div "Sales" at bounding box center [84, 189] width 169 height 29
click at [88, 219] on div "Sales" at bounding box center [99, 218] width 119 height 11
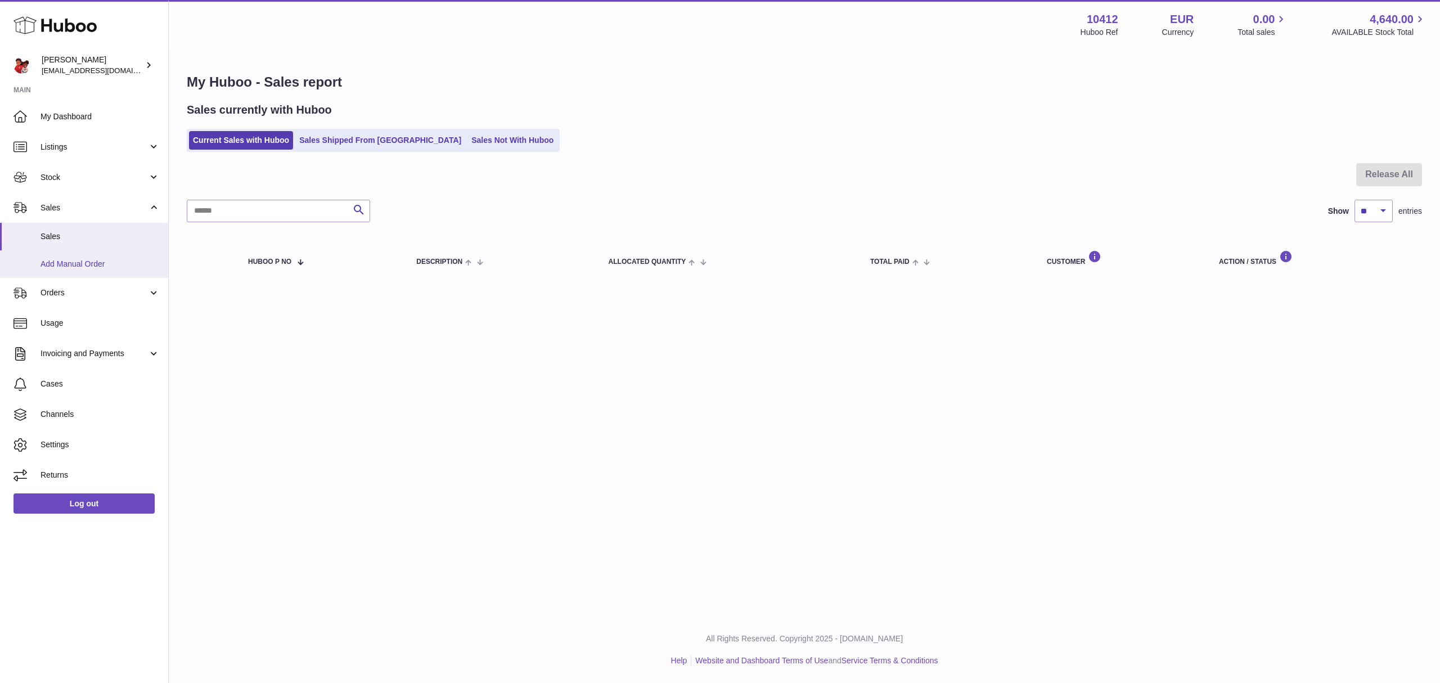
click at [90, 257] on link "Add Manual Order" at bounding box center [84, 264] width 168 height 28
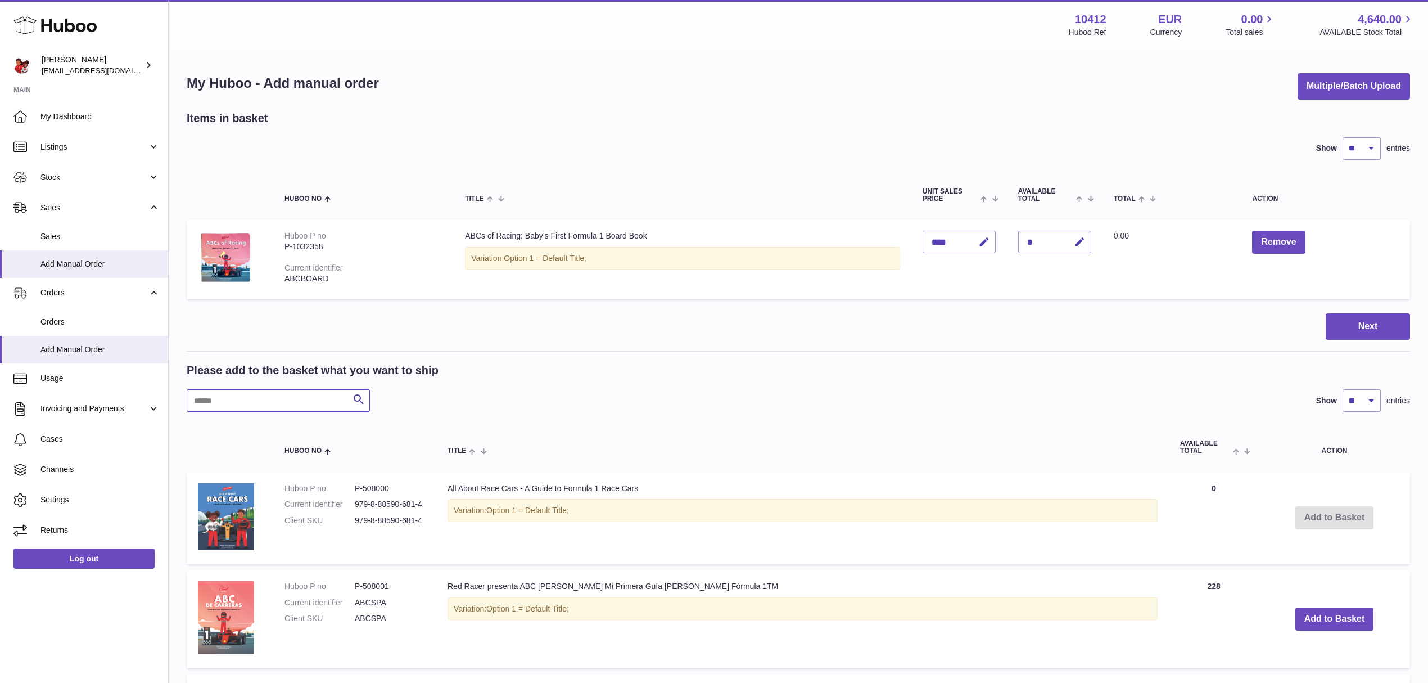
click at [307, 391] on input "text" at bounding box center [278, 400] width 183 height 22
paste input "*******"
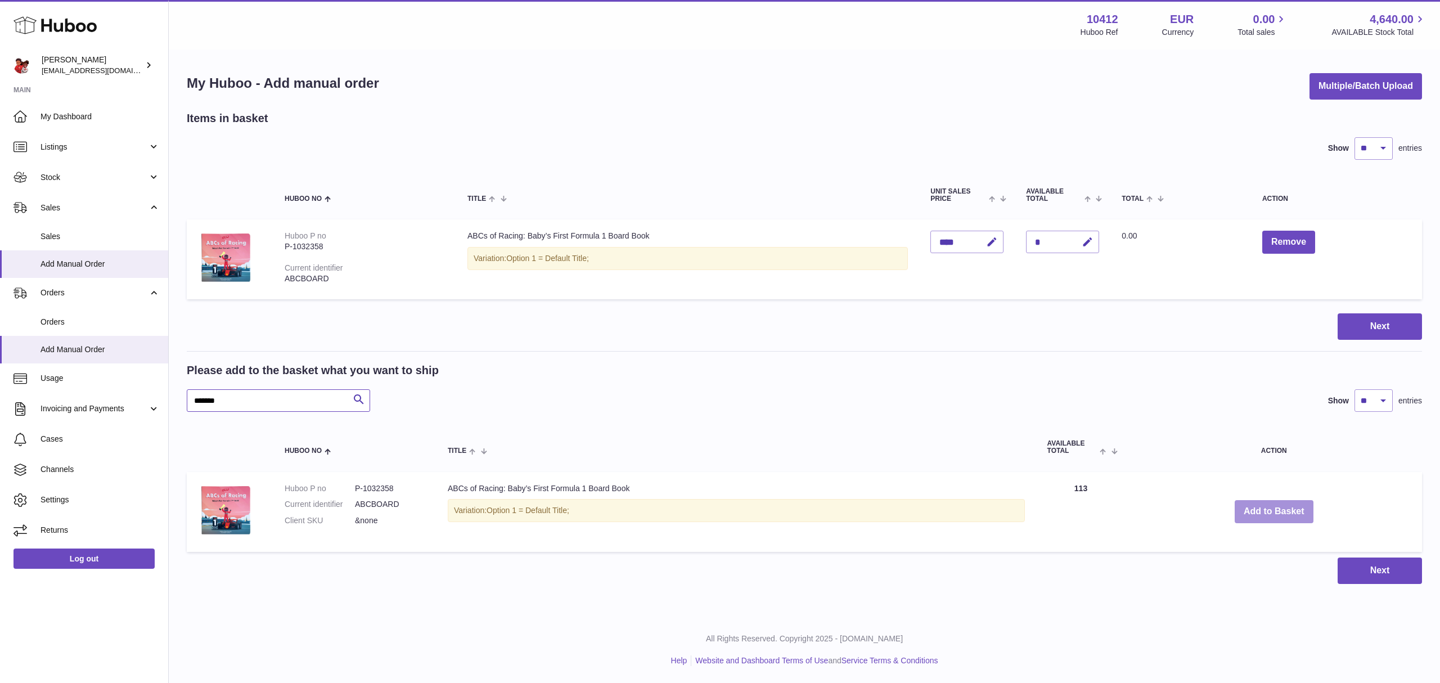
type input "*******"
click at [1294, 515] on button "Add to Basket" at bounding box center [1273, 511] width 79 height 23
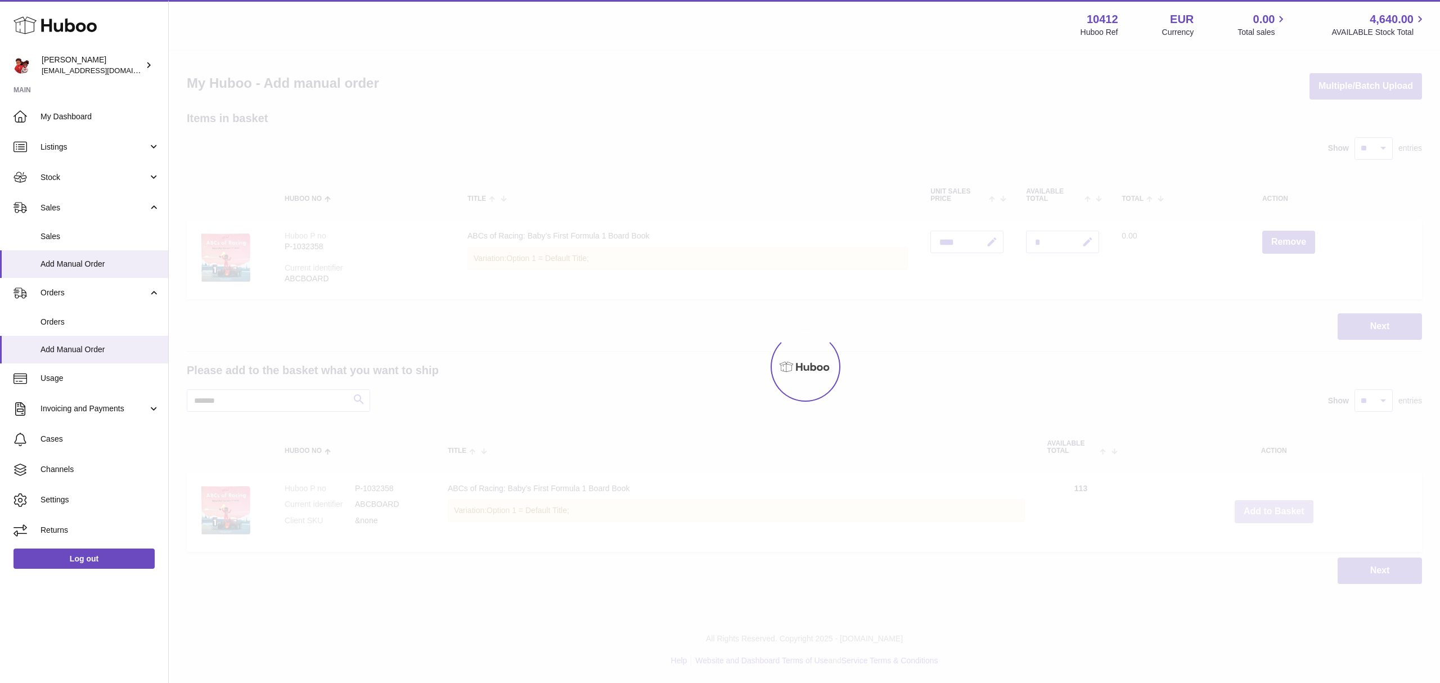
type input "*"
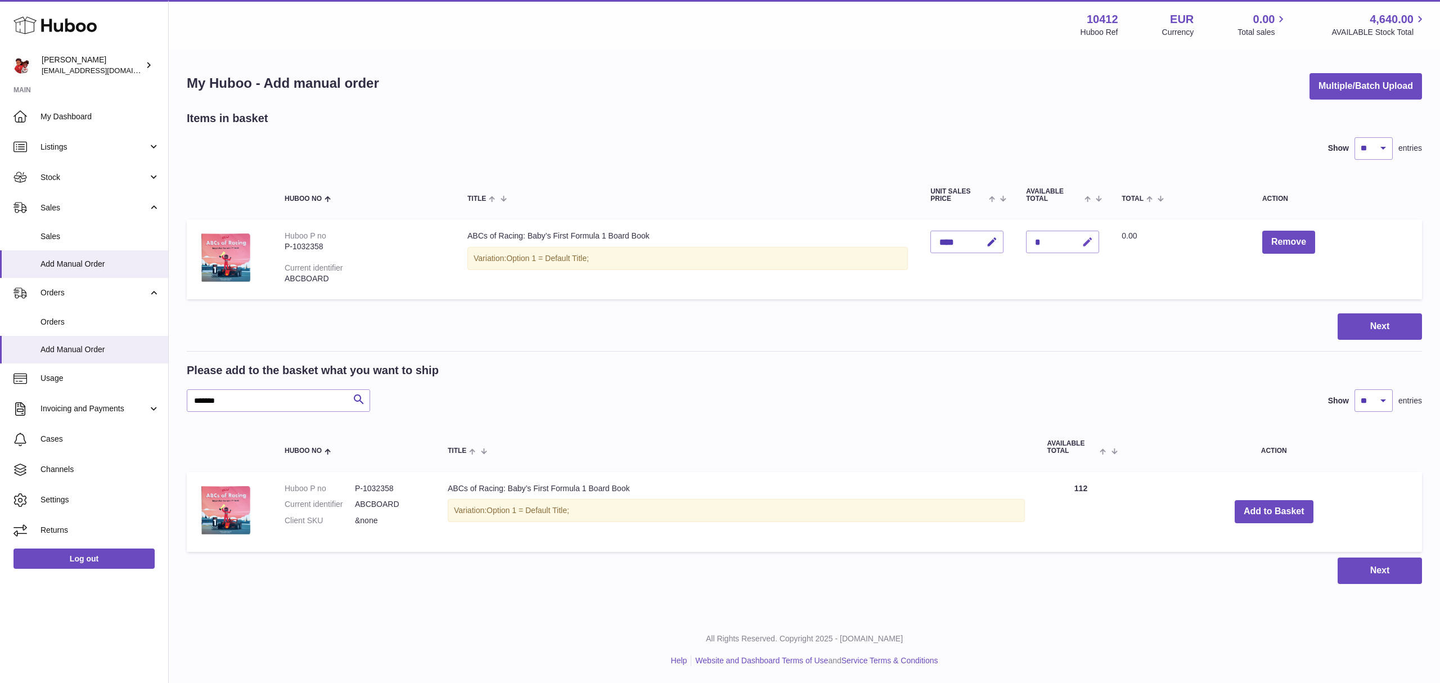
click at [1093, 243] on icon "button" at bounding box center [1087, 242] width 12 height 12
type input "*"
click at [1093, 243] on icon "submit" at bounding box center [1088, 242] width 10 height 10
click at [94, 322] on span "Orders" at bounding box center [99, 322] width 119 height 11
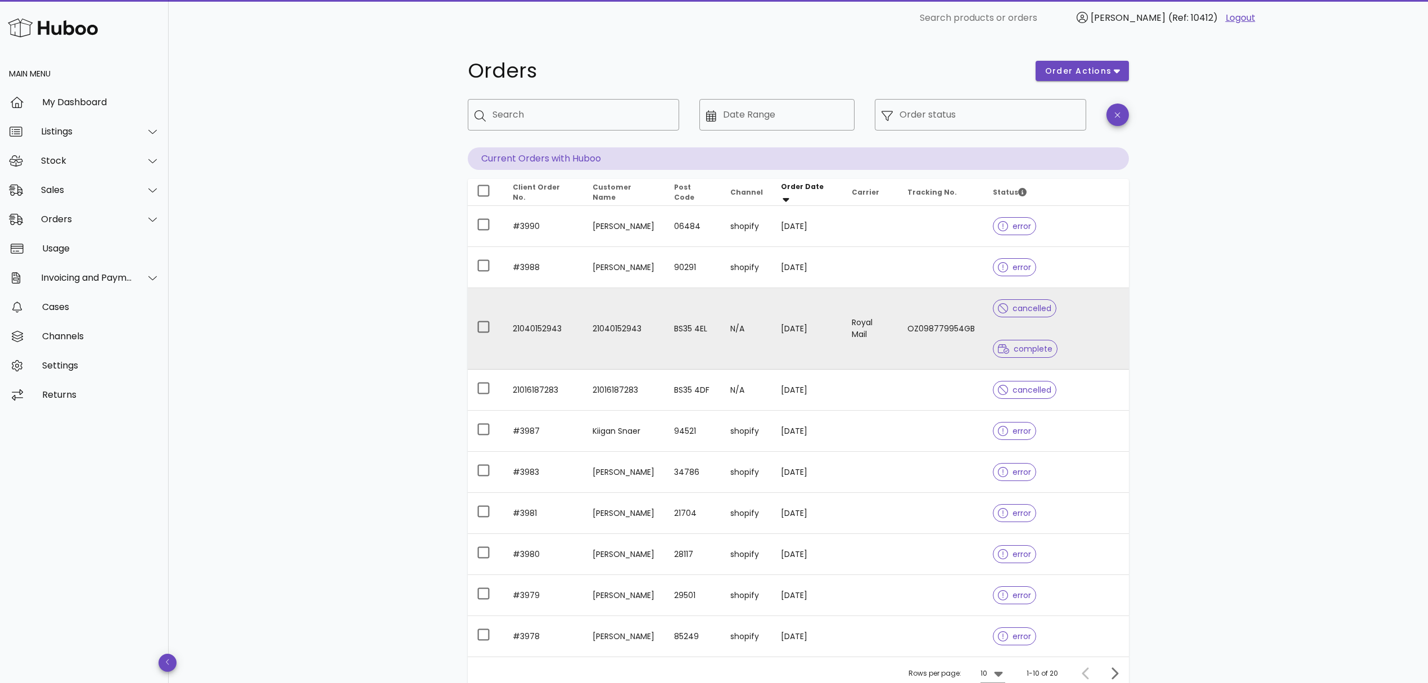
click at [651, 314] on td "21040152943" at bounding box center [625, 329] width 82 height 82
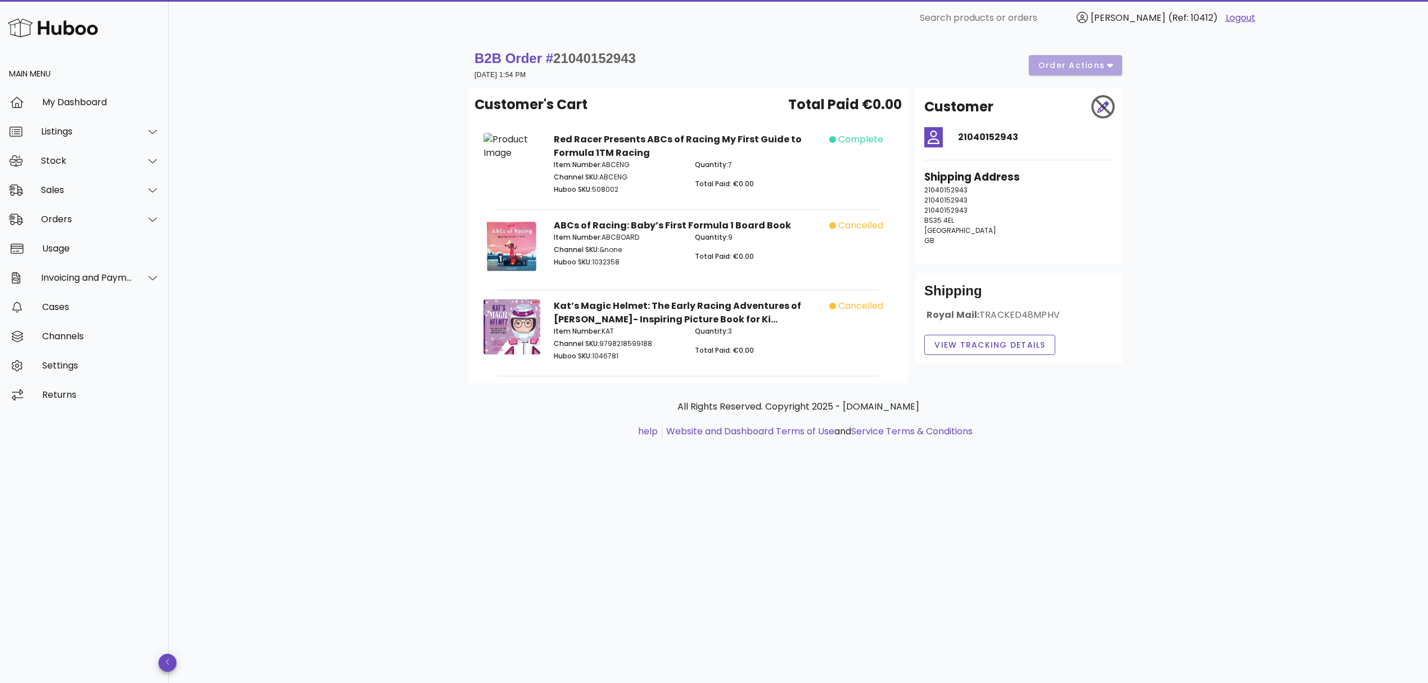
click at [615, 357] on p "Huboo SKU: 1046781" at bounding box center [618, 356] width 128 height 10
copy p "1046781"
click at [106, 201] on div "Sales" at bounding box center [84, 189] width 169 height 29
click at [105, 242] on div "Add Manual Order" at bounding box center [99, 245] width 119 height 11
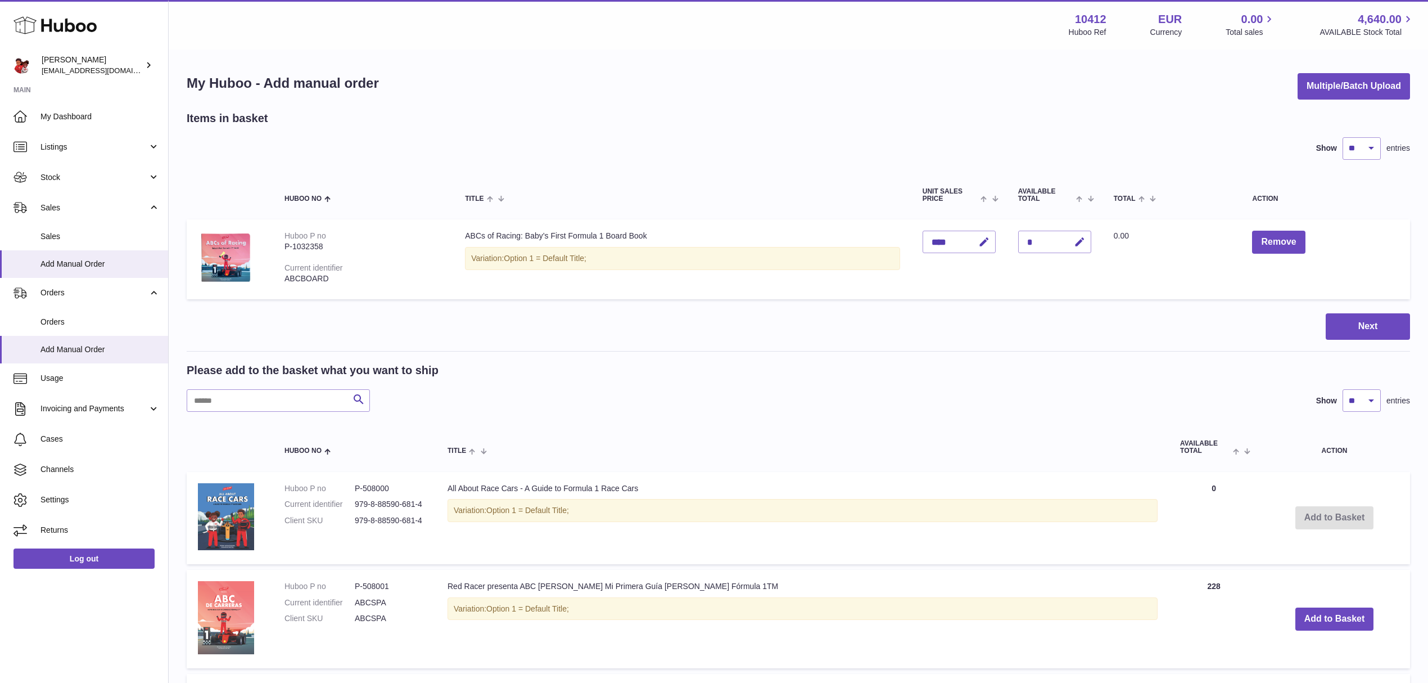
click at [296, 385] on div "Please add to the basket what you want to ship Search Show ** ** ** *** entries" at bounding box center [799, 387] width 1224 height 49
click at [292, 395] on input "text" at bounding box center [278, 400] width 183 height 22
paste input "*******"
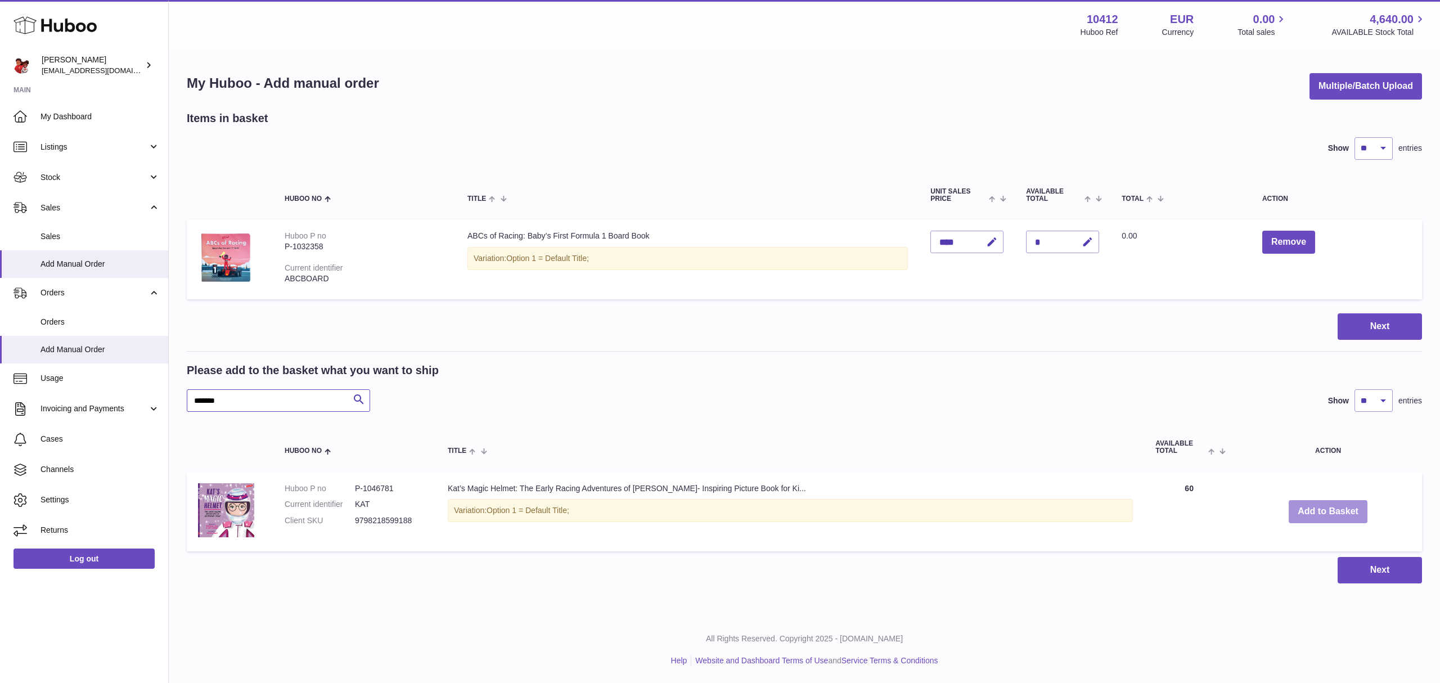
type input "*******"
click at [1337, 515] on button "Add to Basket" at bounding box center [1327, 511] width 79 height 23
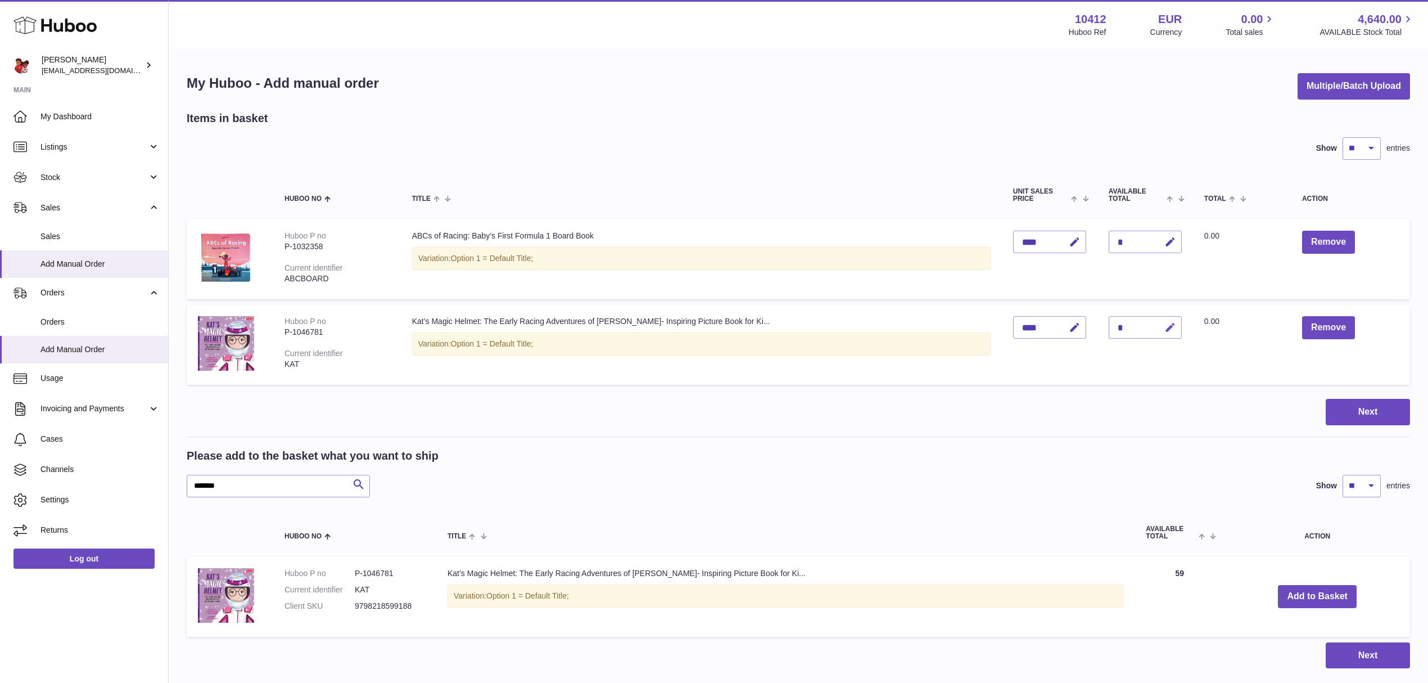
click at [1173, 322] on icon "button" at bounding box center [1171, 328] width 12 height 12
type input "*"
click at [1176, 326] on icon "submit" at bounding box center [1171, 327] width 10 height 10
click at [101, 317] on span "Orders" at bounding box center [99, 322] width 119 height 11
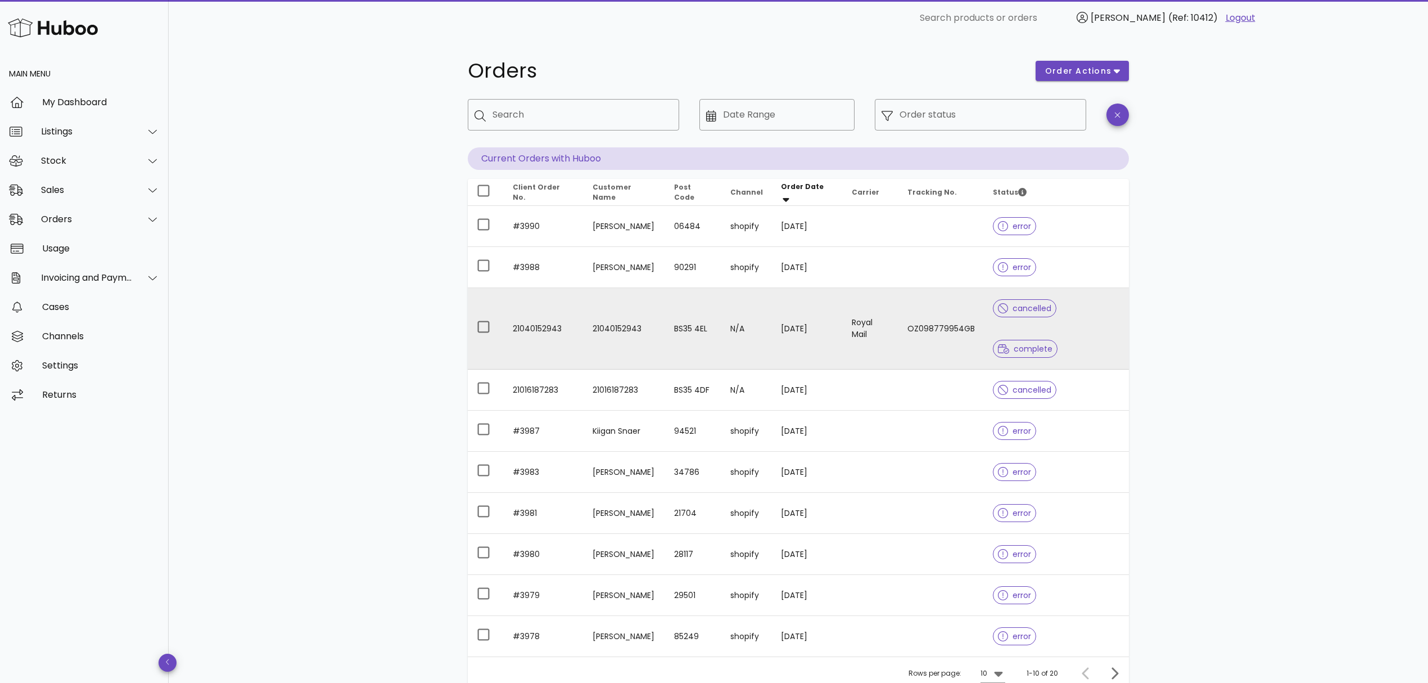
click at [844, 302] on td "Royal Mail" at bounding box center [871, 329] width 56 height 82
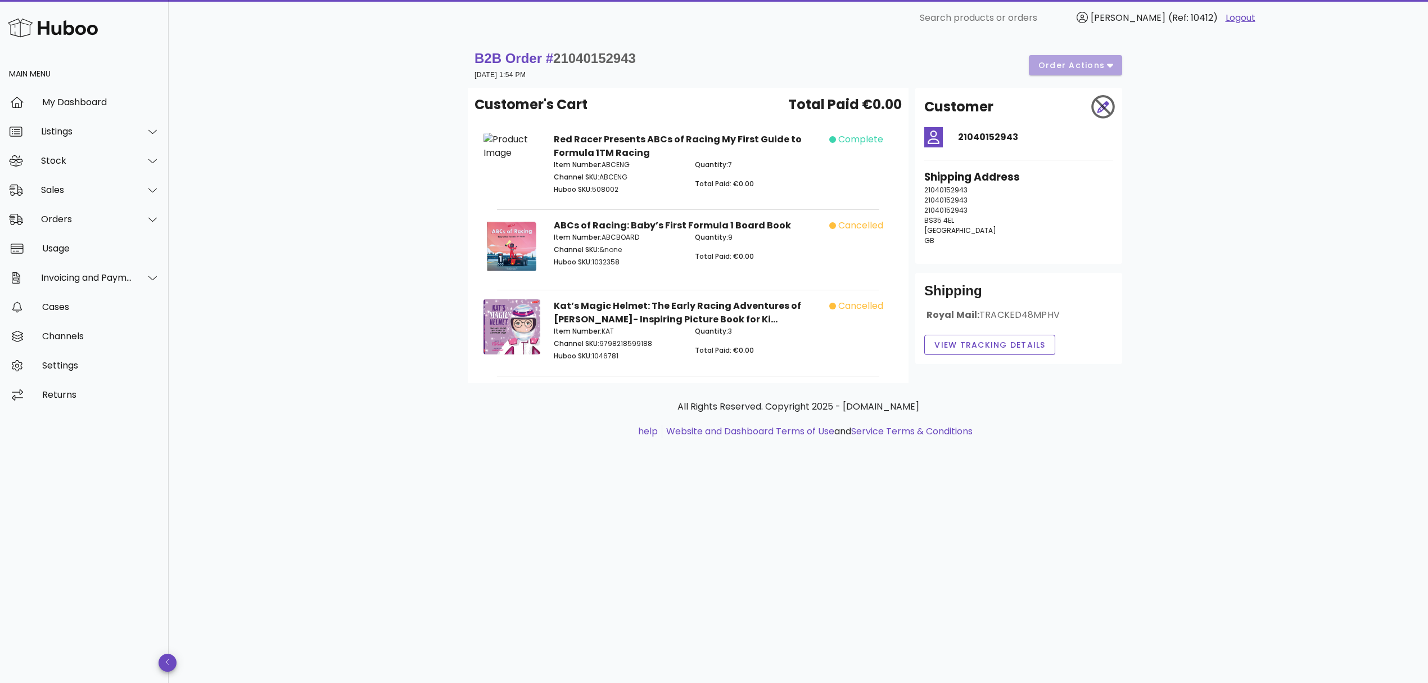
click at [608, 261] on p "Huboo SKU: 1032358" at bounding box center [618, 262] width 128 height 10
copy p "1032358"
click at [145, 229] on div at bounding box center [146, 219] width 27 height 28
click at [127, 268] on div "Add Manual Order" at bounding box center [99, 274] width 119 height 24
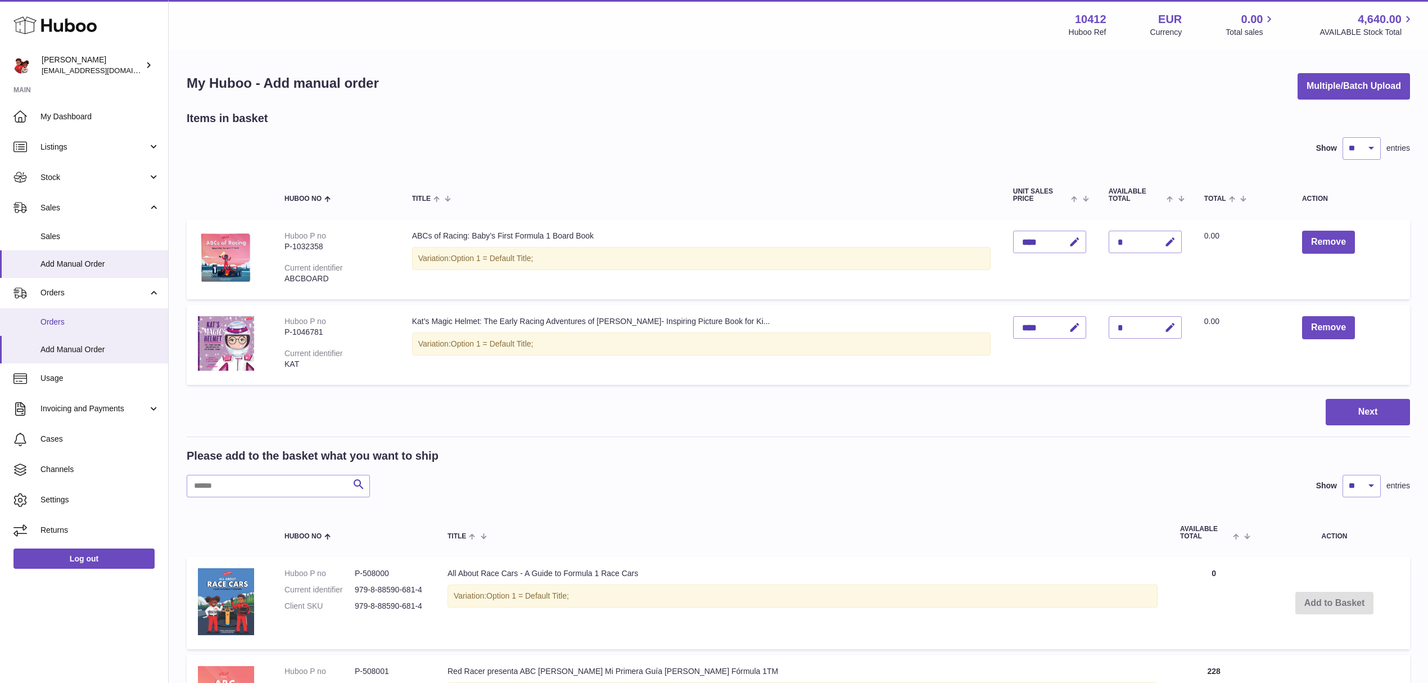
click at [104, 314] on link "Orders" at bounding box center [84, 322] width 168 height 28
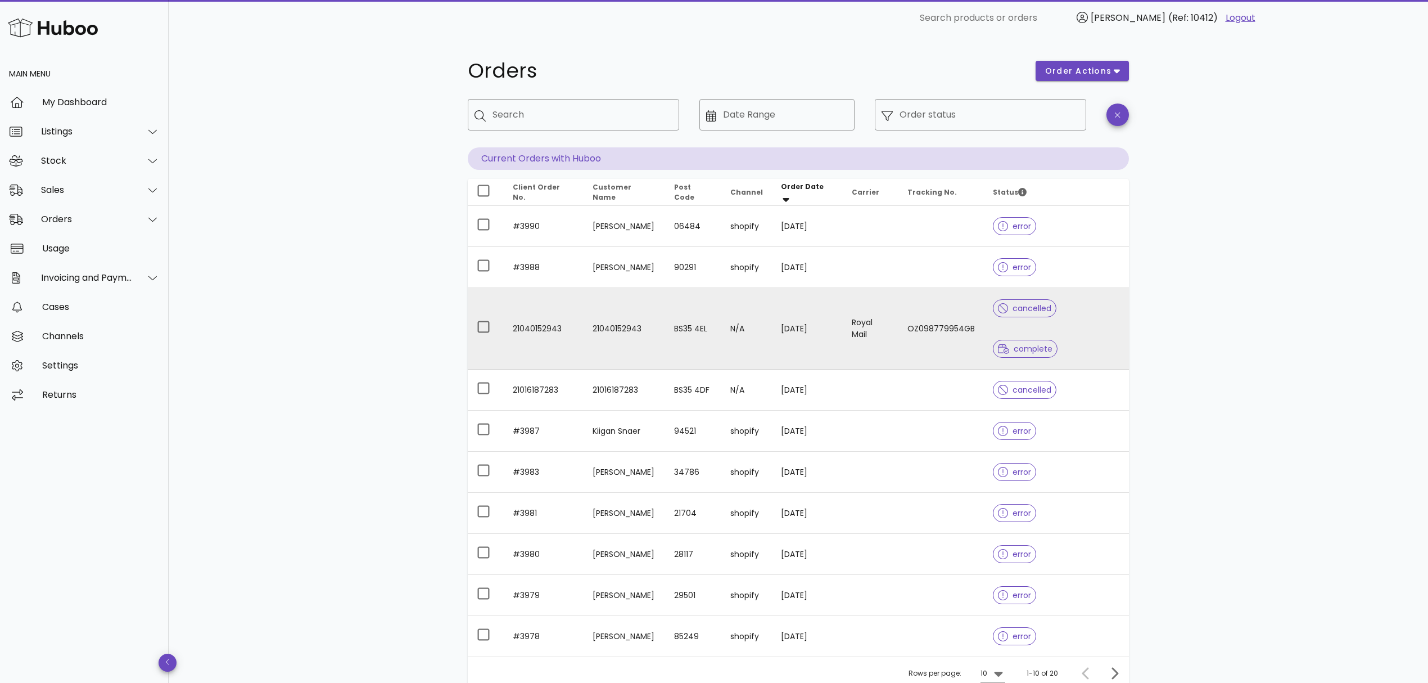
click at [954, 306] on td "OZ098779954GB" at bounding box center [941, 329] width 85 height 82
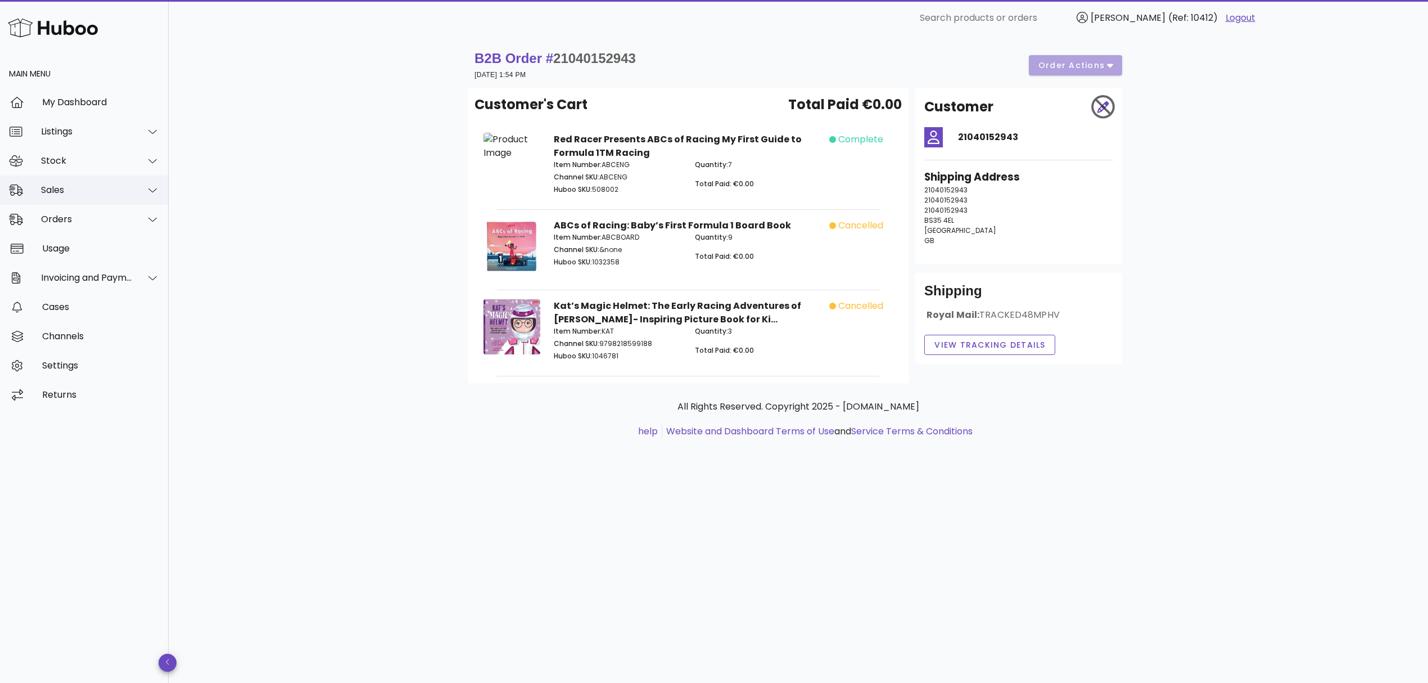
click at [70, 185] on div "Sales" at bounding box center [87, 189] width 92 height 11
click at [73, 250] on div "Add Manual Order" at bounding box center [99, 245] width 119 height 24
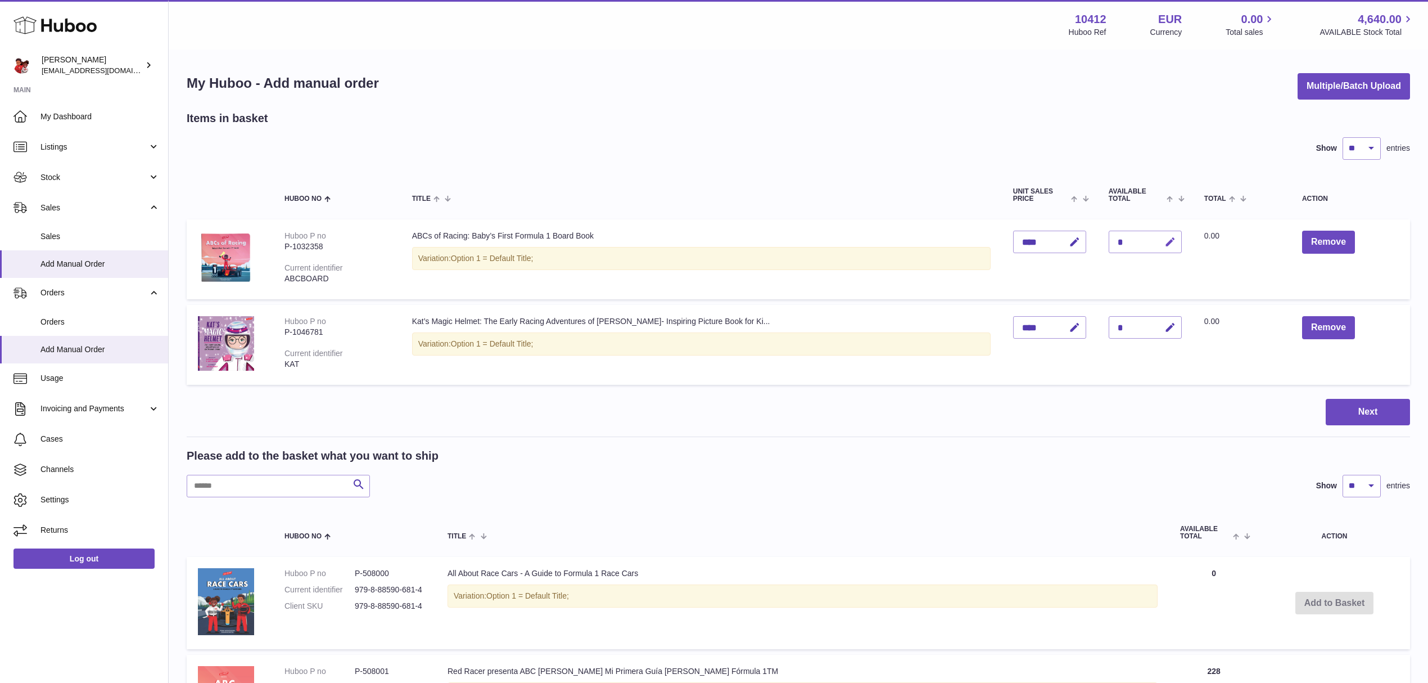
click at [1182, 243] on button "button" at bounding box center [1169, 242] width 26 height 23
type input "*"
click at [1170, 241] on button "submit" at bounding box center [1168, 242] width 21 height 18
click at [1353, 414] on button "Next" at bounding box center [1368, 412] width 84 height 26
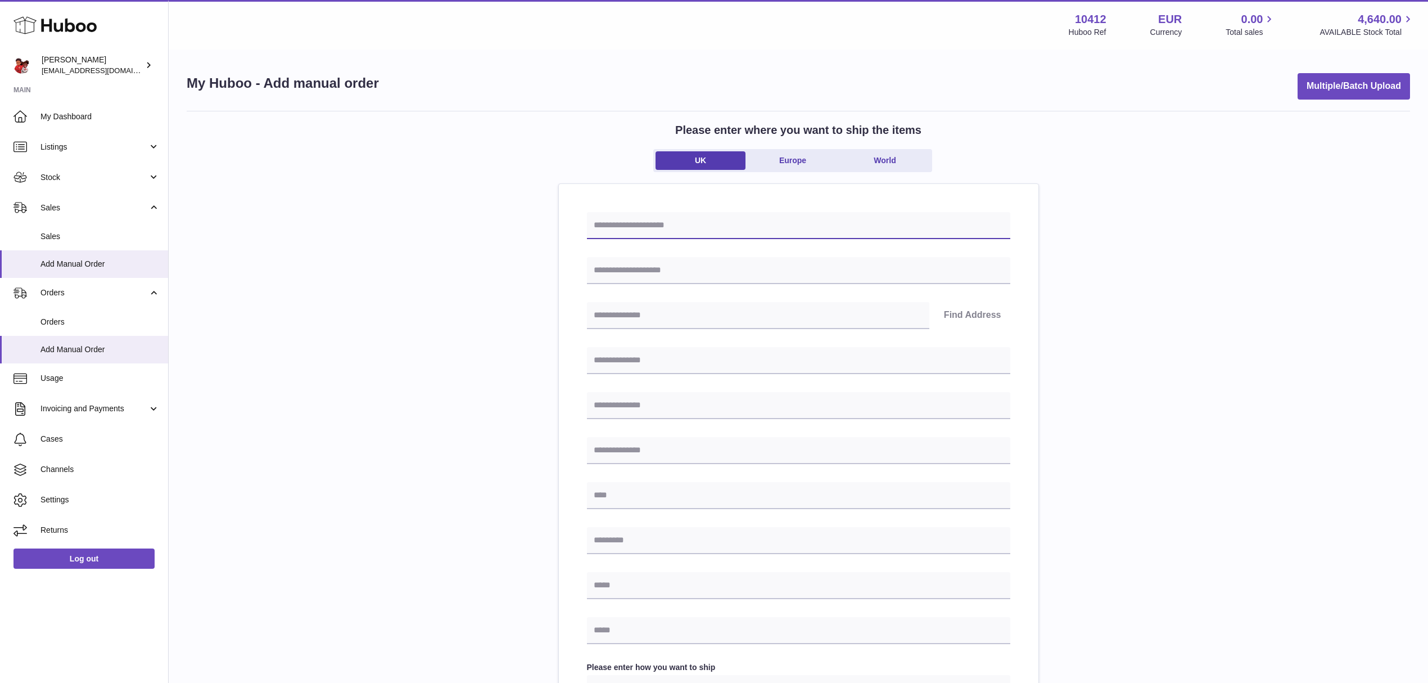
click at [662, 214] on input "text" at bounding box center [798, 225] width 423 height 27
paste input "**********"
type input "**********"
paste input "**********"
type input "**********"
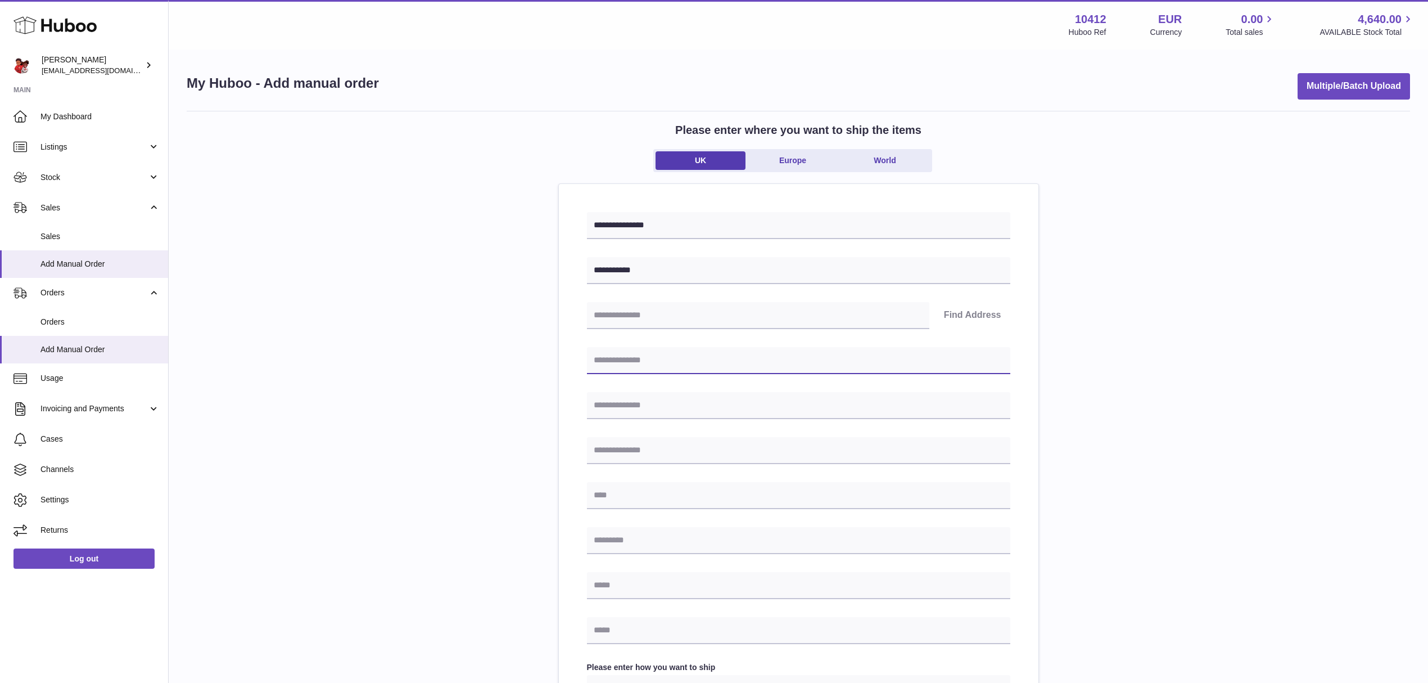
paste input "**********"
type input "**********"
click at [634, 499] on input "text" at bounding box center [798, 495] width 423 height 27
type input "*"
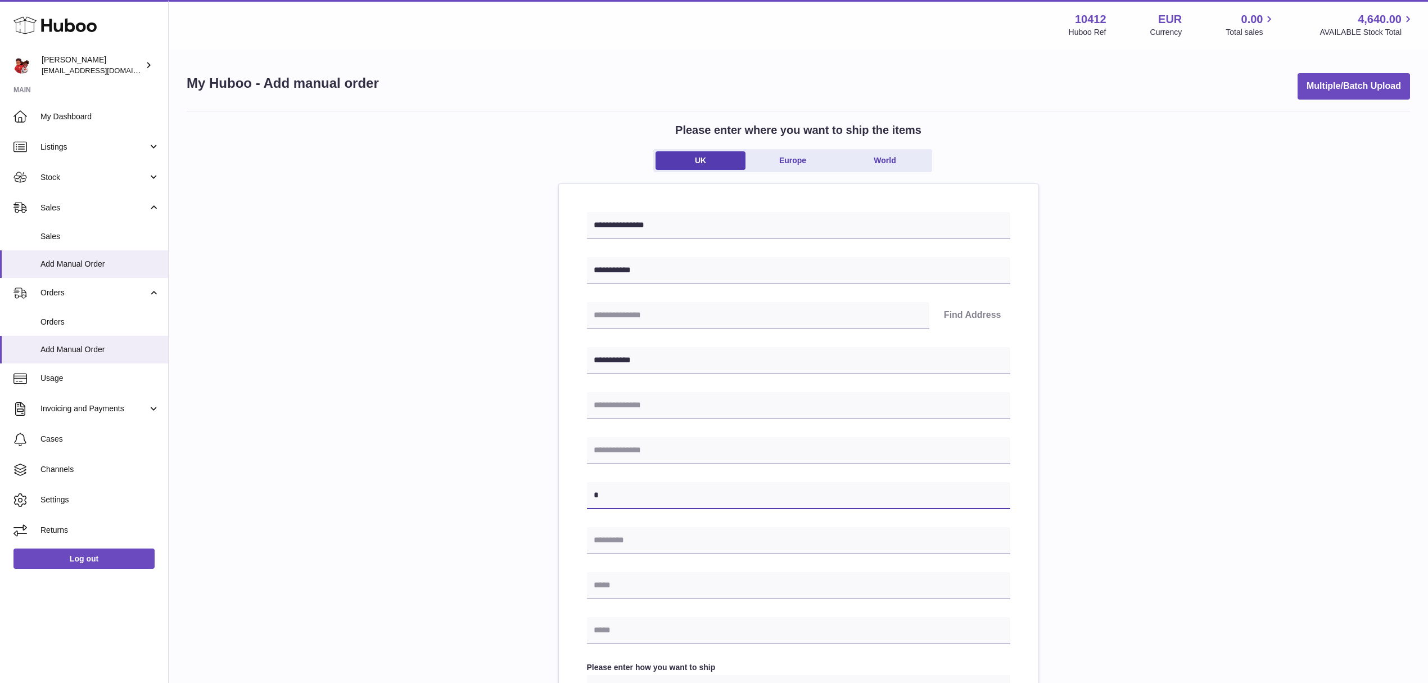
type input "**********"
click at [662, 540] on input "text" at bounding box center [798, 540] width 423 height 27
click at [574, 542] on div "**********" at bounding box center [799, 539] width 480 height 710
click at [682, 536] on input "********" at bounding box center [798, 540] width 423 height 27
type input "********"
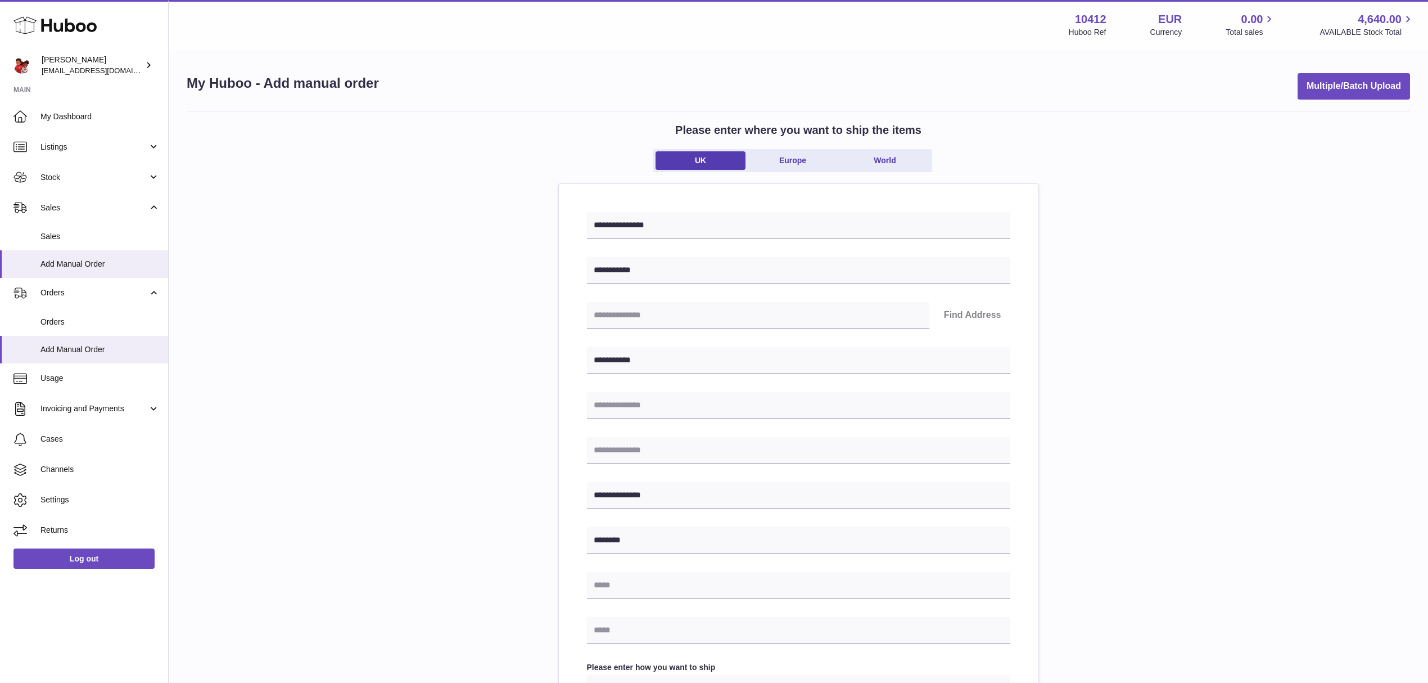
click at [670, 567] on div "**********" at bounding box center [798, 519] width 423 height 614
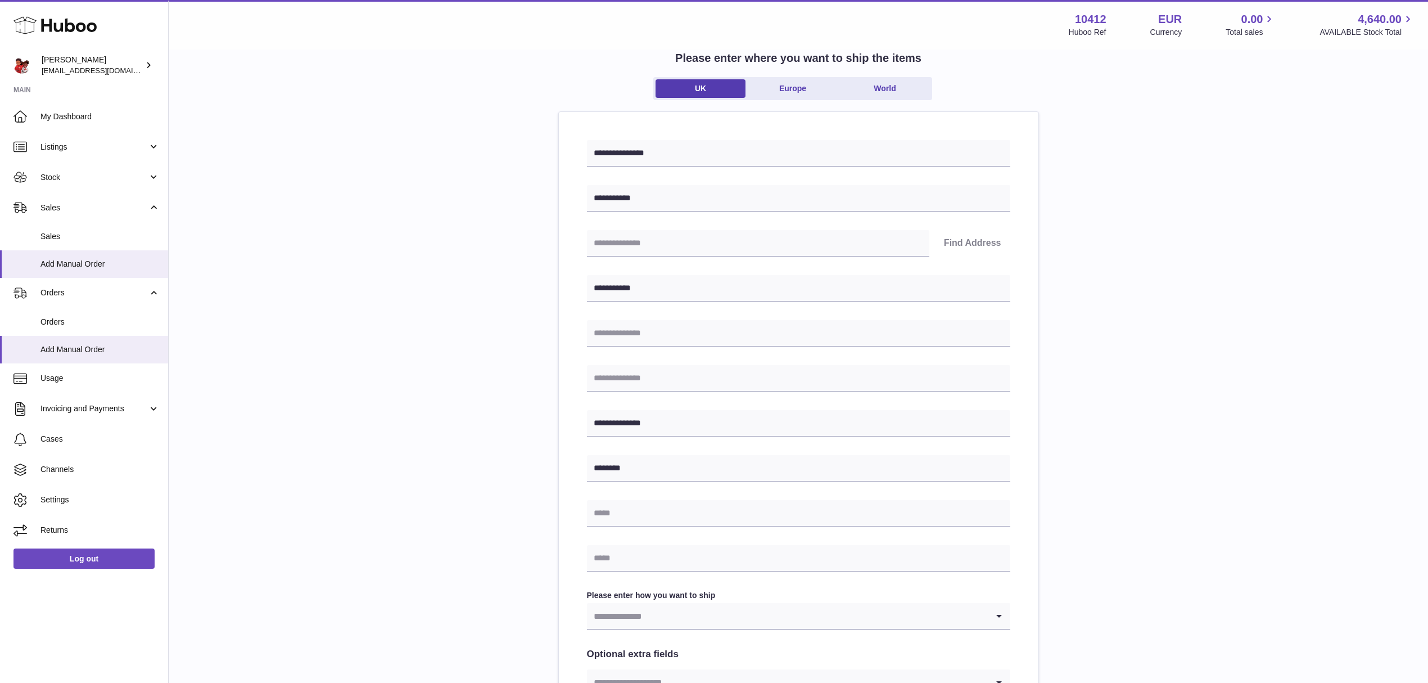
scroll to position [150, 0]
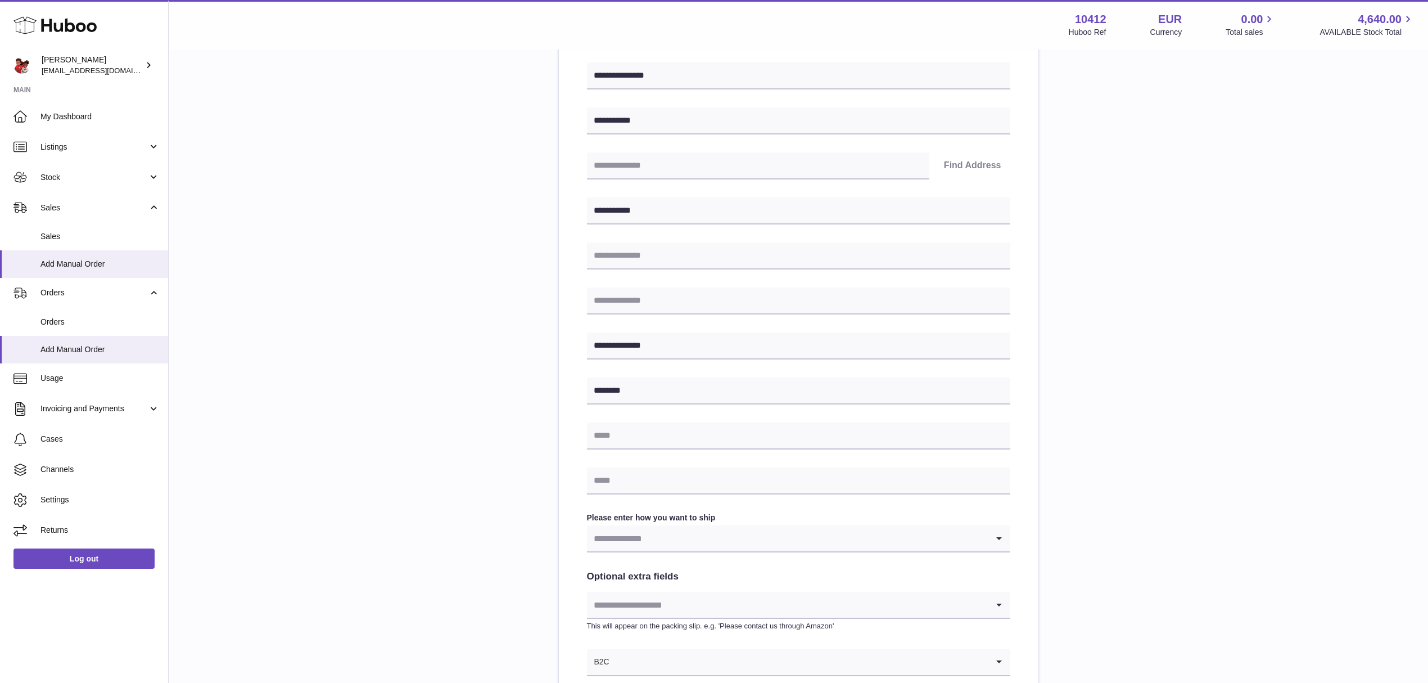
click at [671, 544] on input "Search for option" at bounding box center [787, 538] width 401 height 26
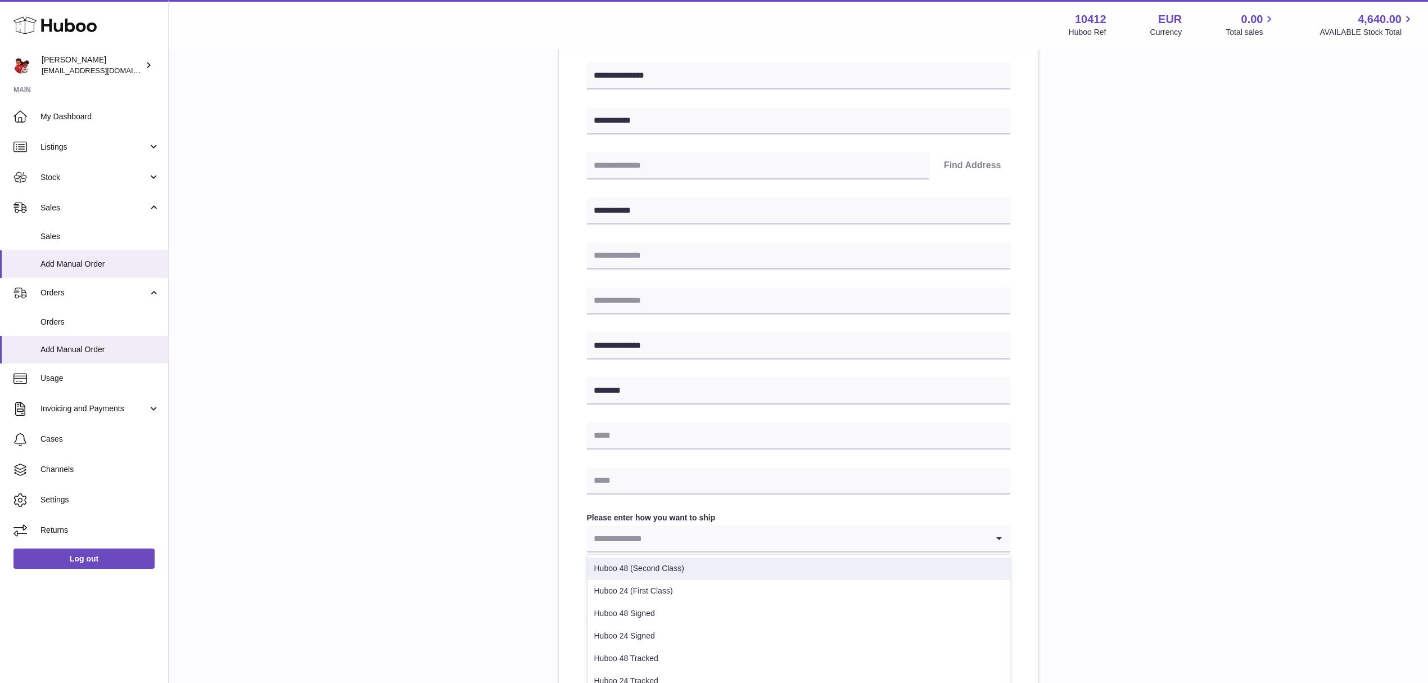
click at [714, 507] on div "**********" at bounding box center [798, 369] width 423 height 614
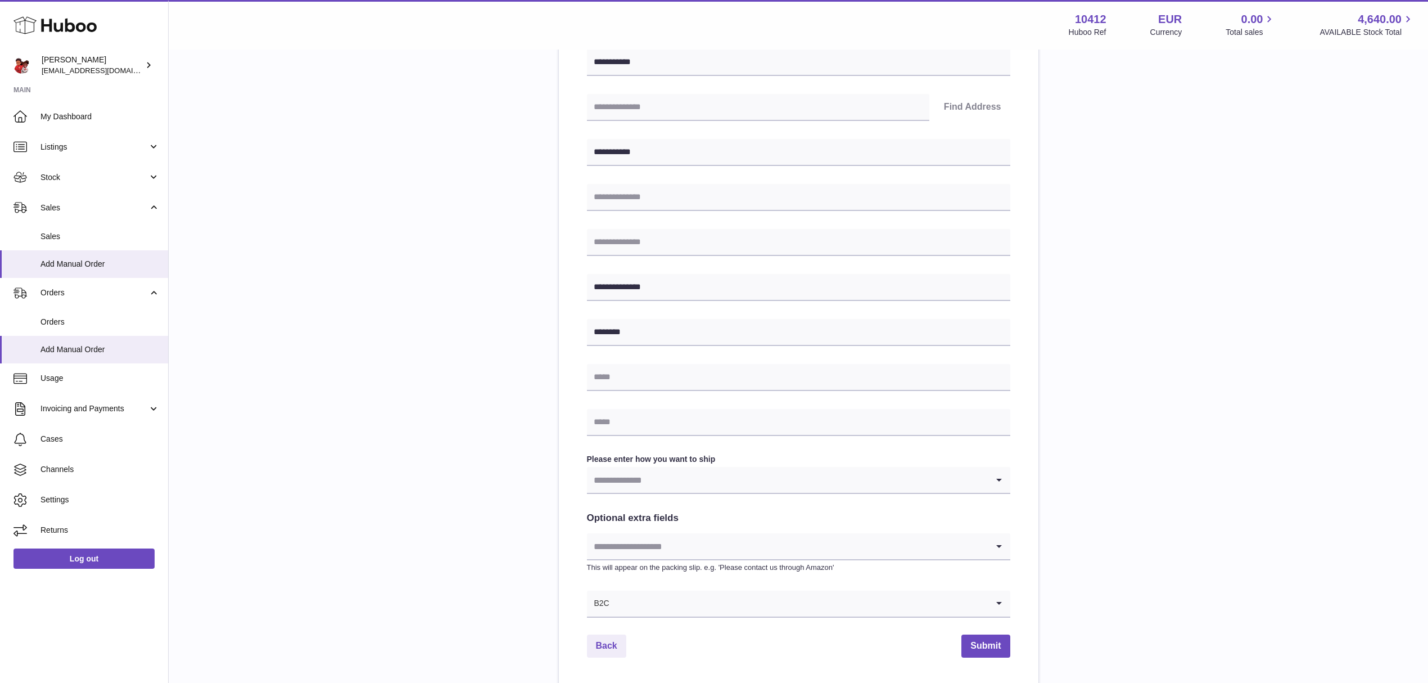
scroll to position [300, 0]
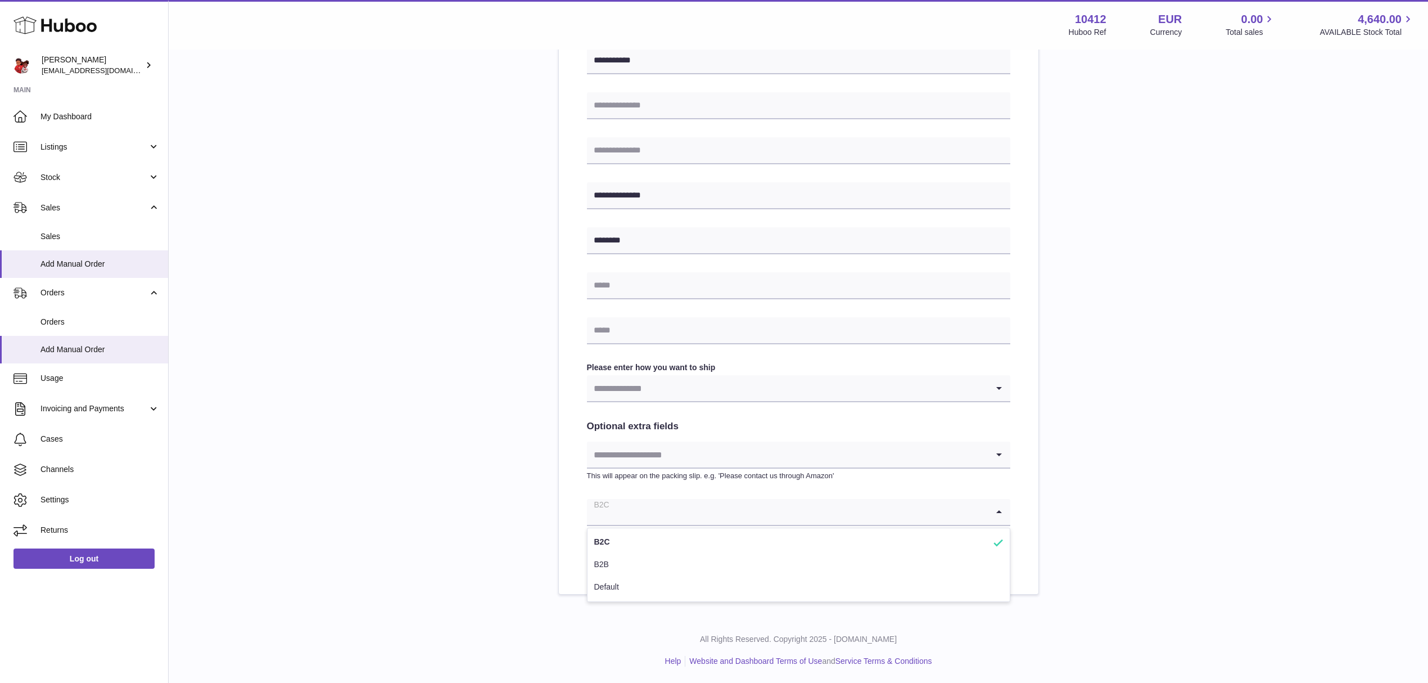
click at [676, 509] on input "Search for option" at bounding box center [787, 512] width 401 height 26
click at [675, 561] on li "B2B" at bounding box center [799, 564] width 422 height 22
click at [701, 392] on input "Search for option" at bounding box center [787, 388] width 401 height 26
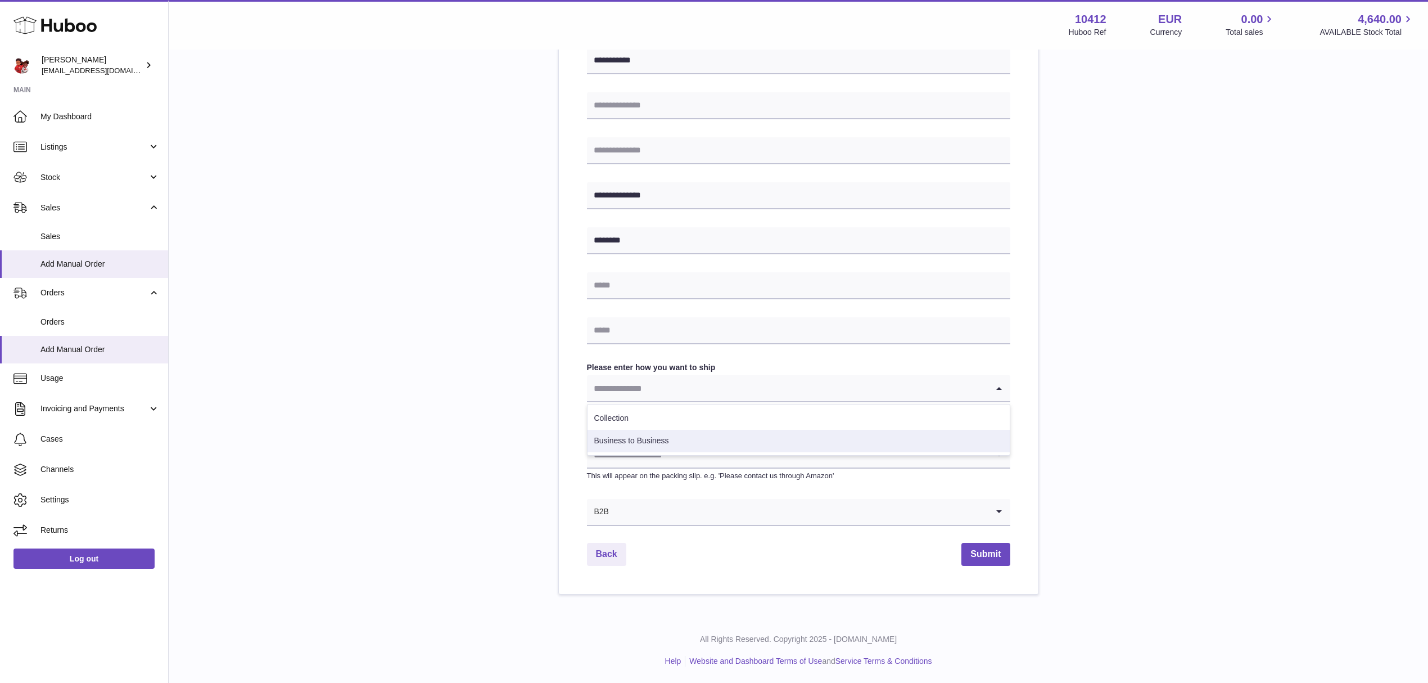
click at [698, 436] on li "Business to Business" at bounding box center [799, 441] width 422 height 22
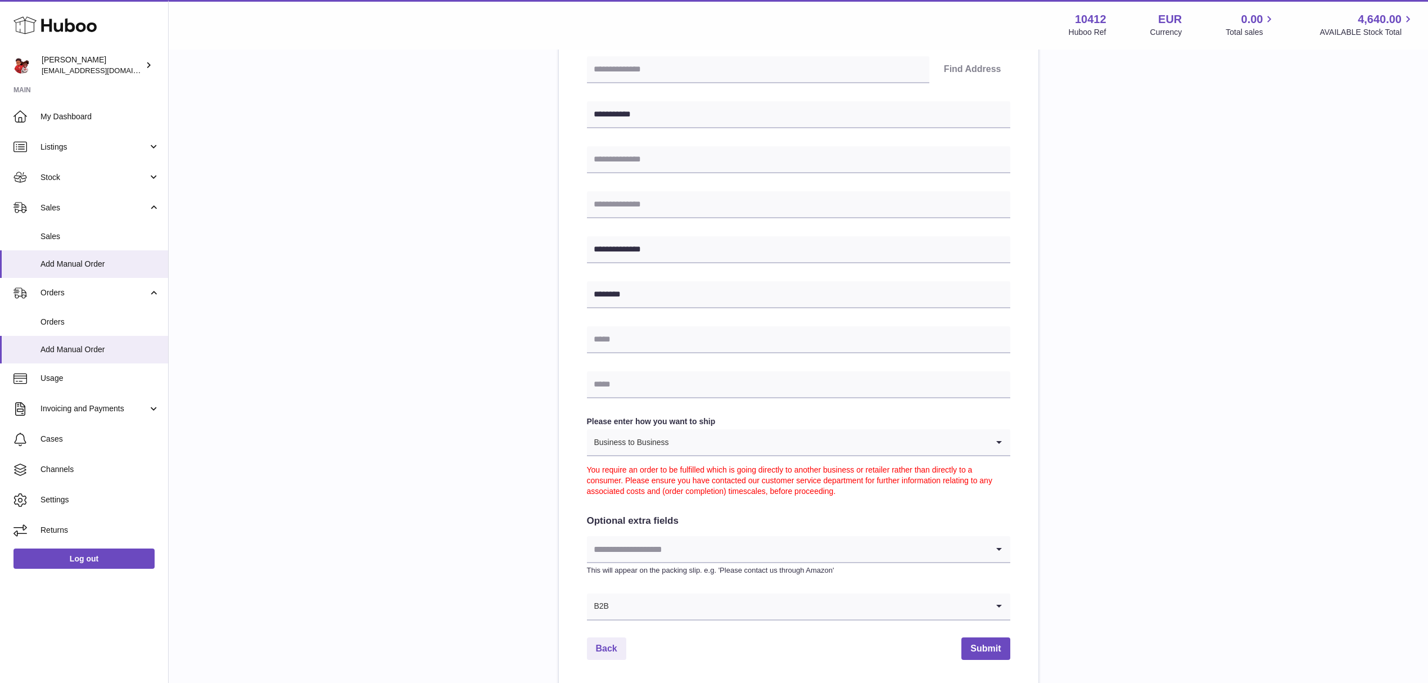
scroll to position [340, 0]
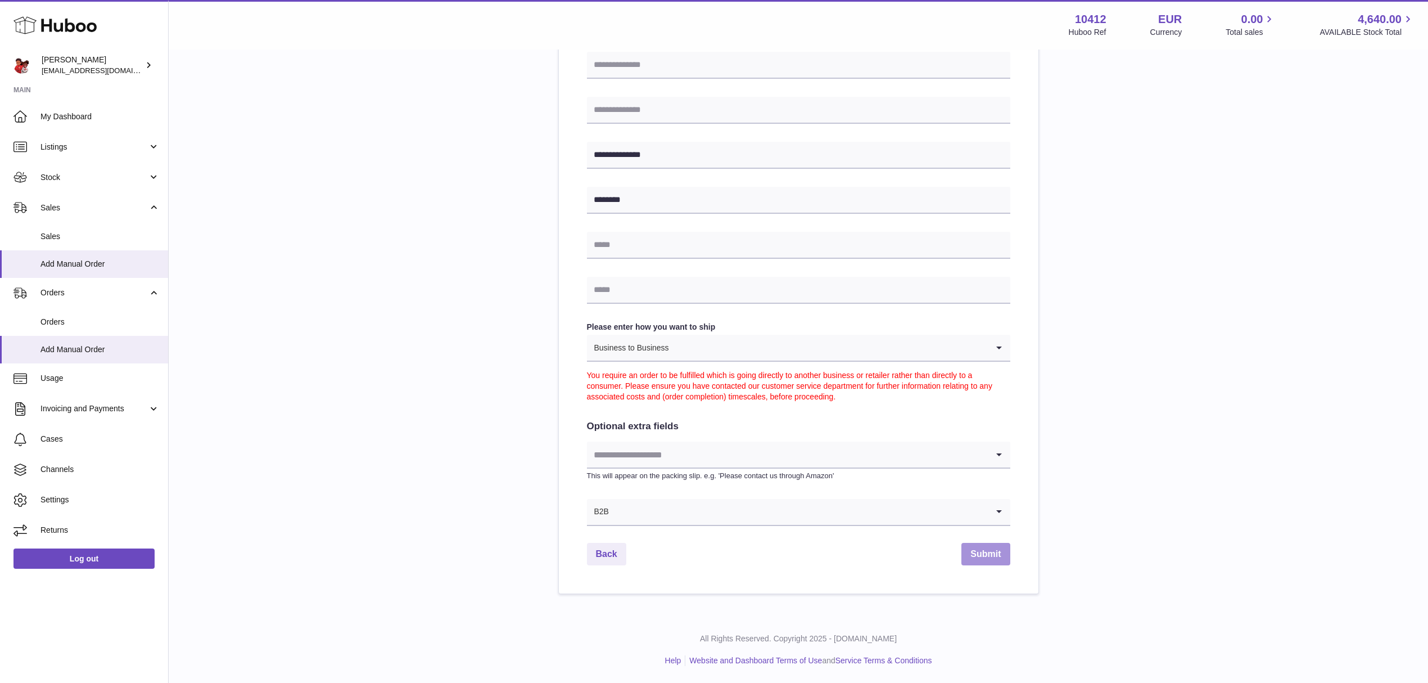
click at [977, 556] on button "Submit" at bounding box center [986, 554] width 48 height 23
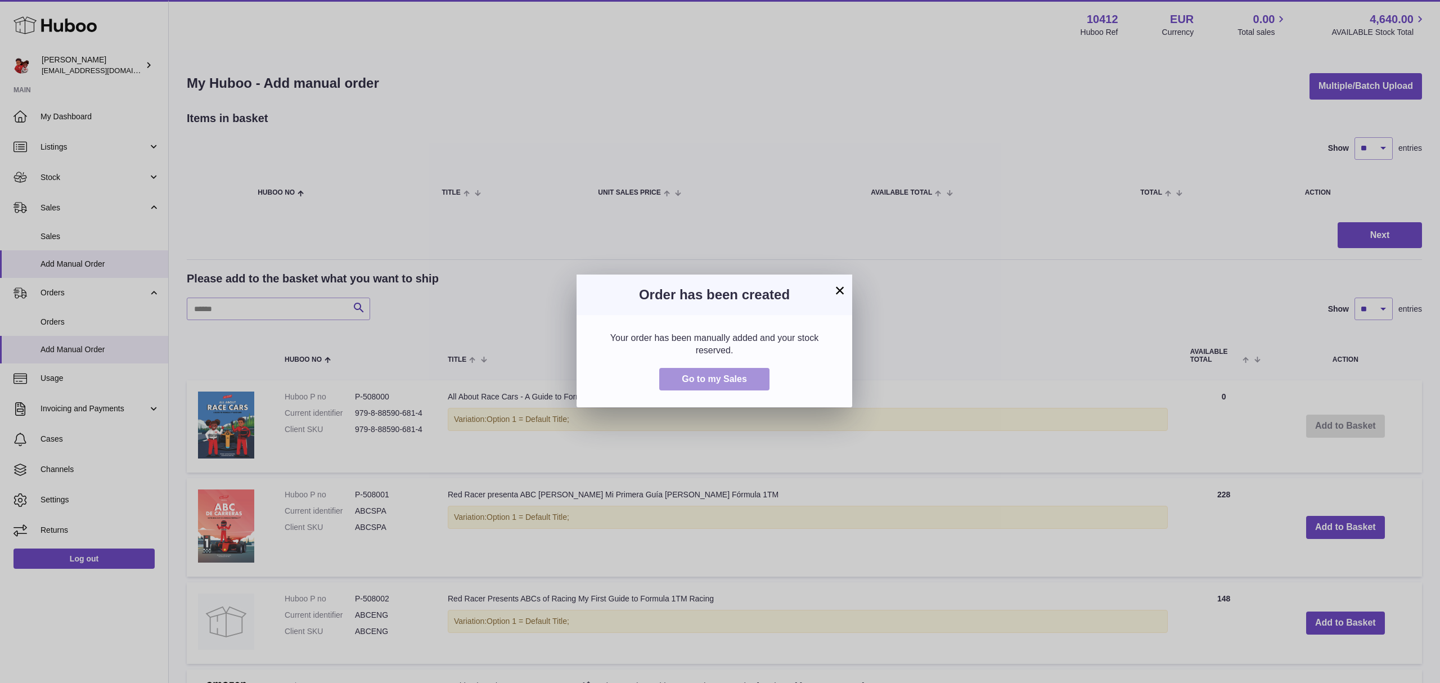
click at [731, 377] on span "Go to my Sales" at bounding box center [714, 379] width 65 height 10
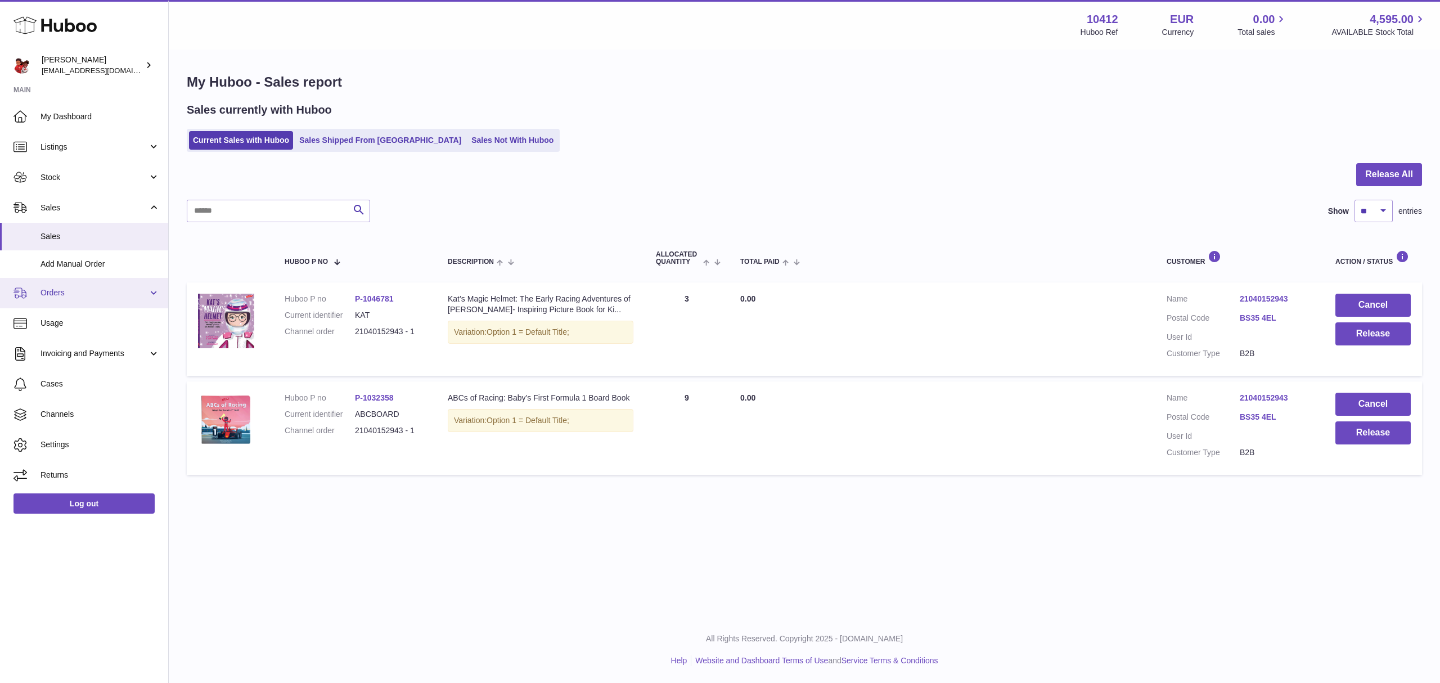
click at [99, 294] on span "Orders" at bounding box center [93, 292] width 107 height 11
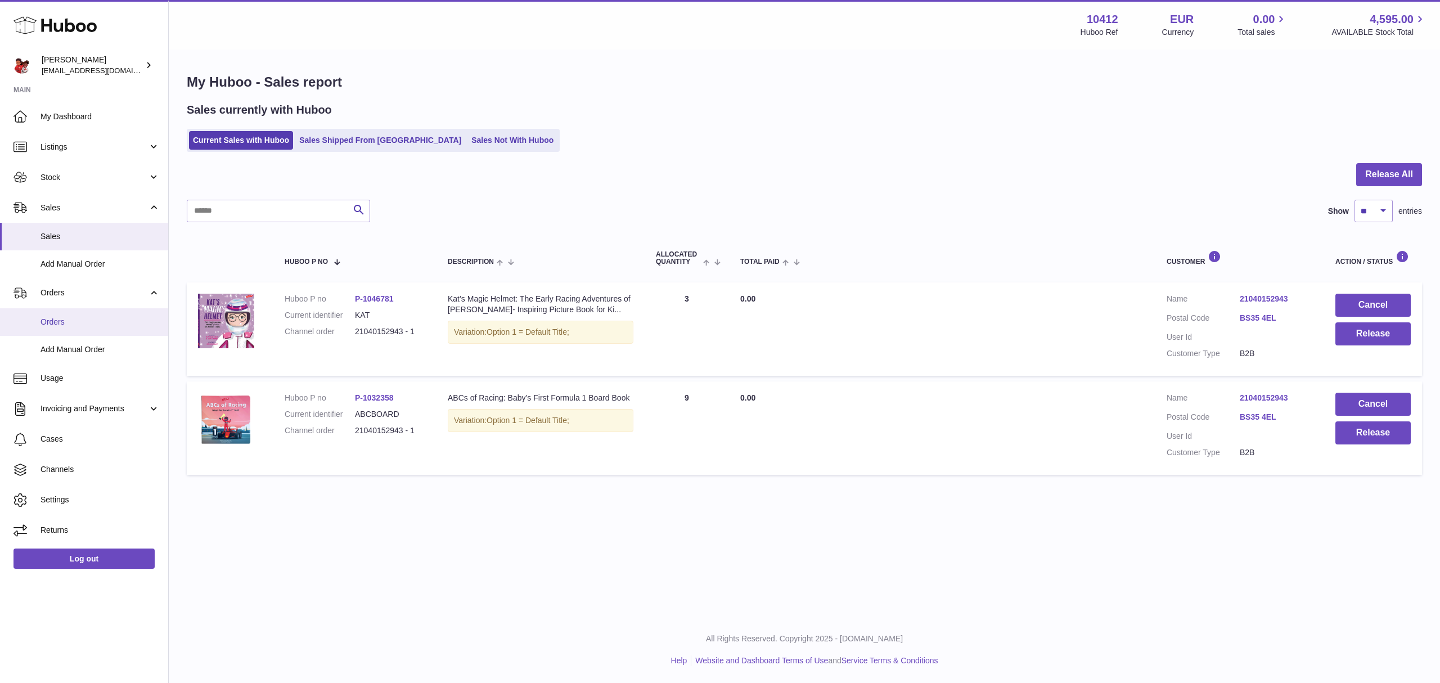
click at [97, 314] on link "Orders" at bounding box center [84, 322] width 168 height 28
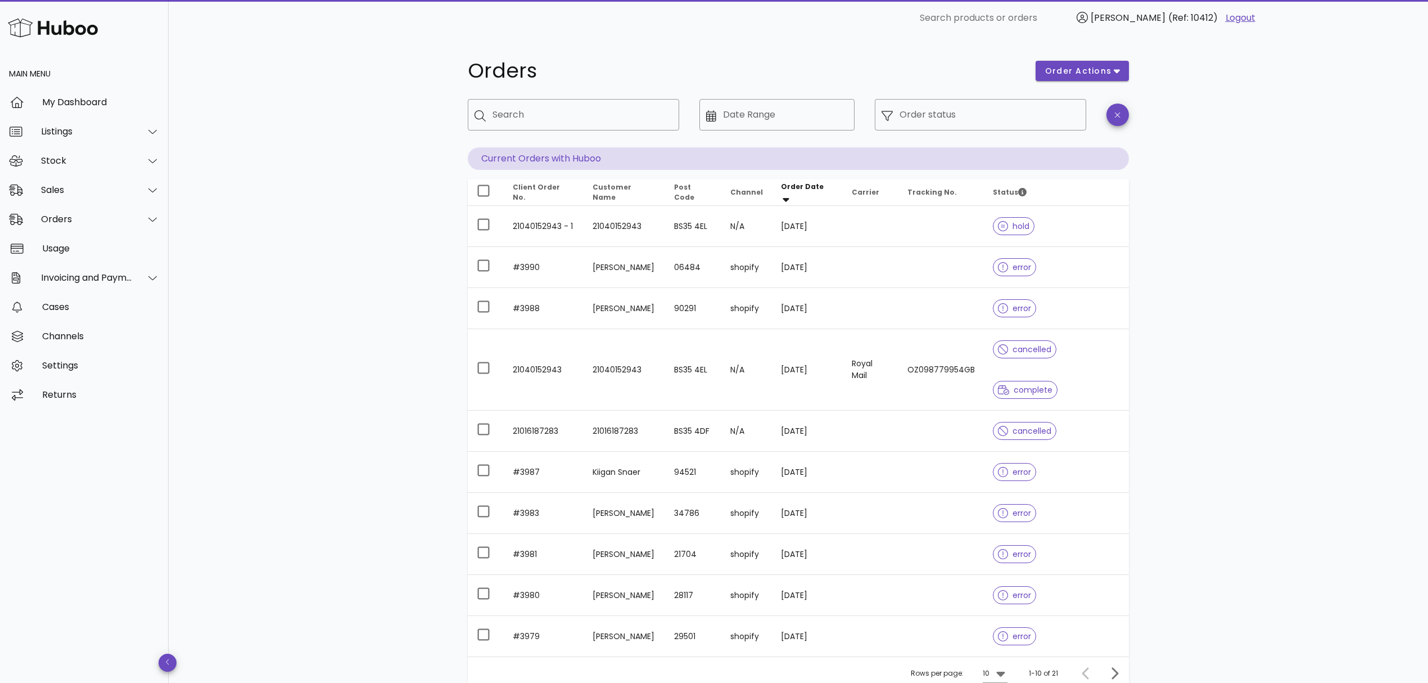
click at [414, 140] on div "Orders order actions ​ Search ​ Date Range ​ Order status Current Orders with H…" at bounding box center [799, 408] width 1260 height 745
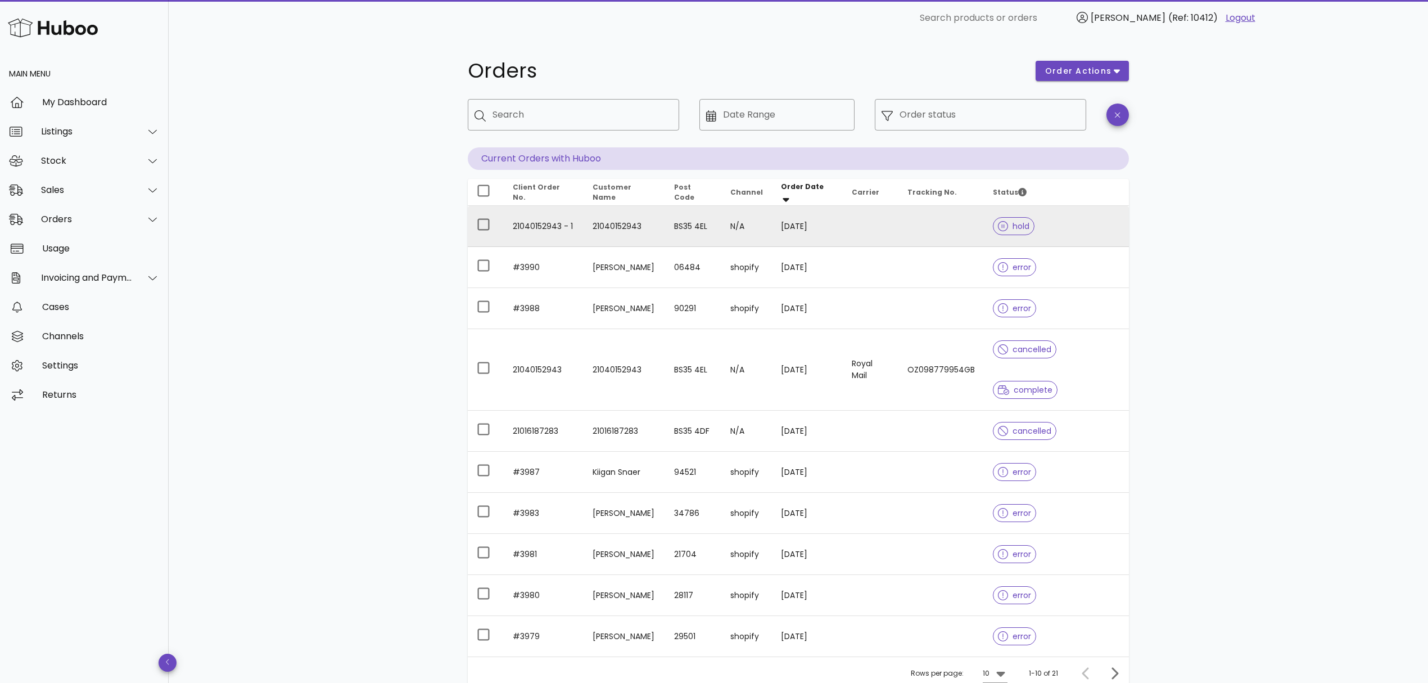
click at [1065, 235] on div "hold" at bounding box center [1056, 226] width 127 height 40
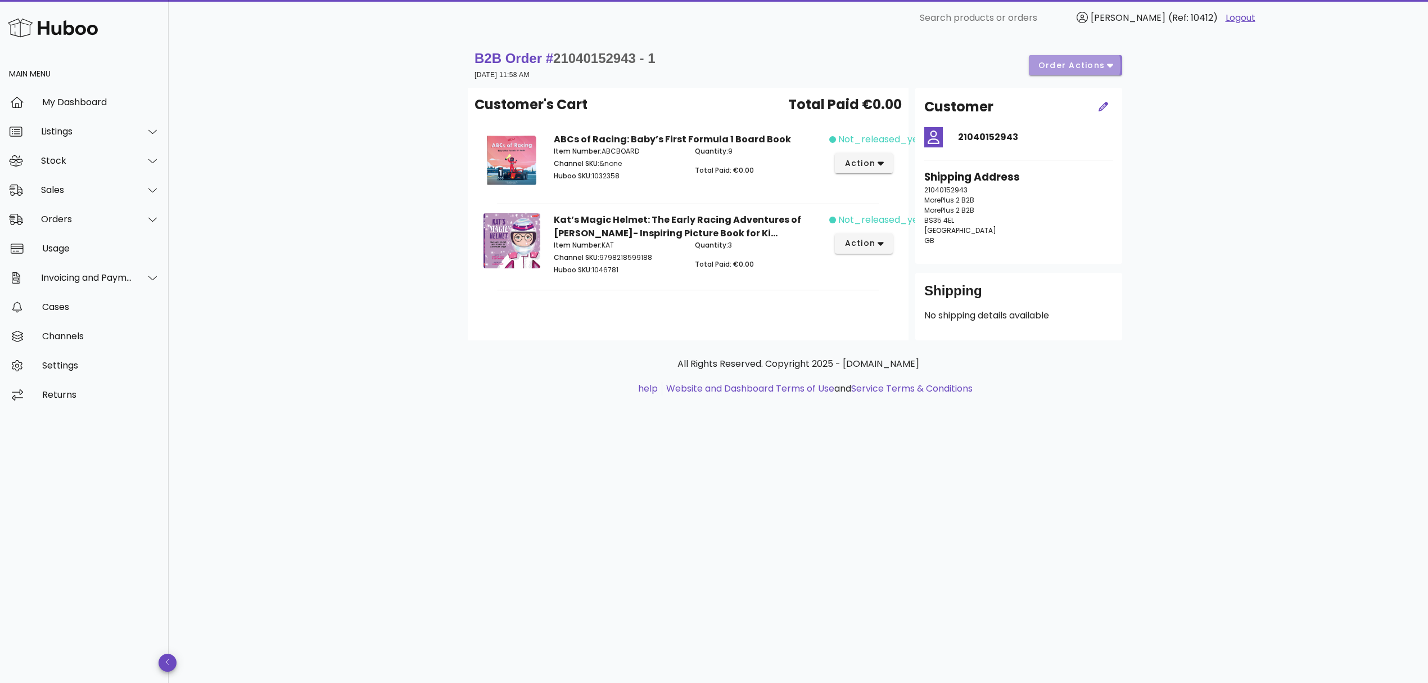
click at [1083, 66] on span "order actions" at bounding box center [1071, 66] width 67 height 12
click at [1191, 98] on div "B2B Order # 21040152943 - 1 01 September 2025 at 11:58 AM order actions Custome…" at bounding box center [799, 359] width 1260 height 647
click at [1075, 67] on span "order actions" at bounding box center [1071, 66] width 67 height 12
click at [1080, 78] on div "Release" at bounding box center [1083, 74] width 84 height 29
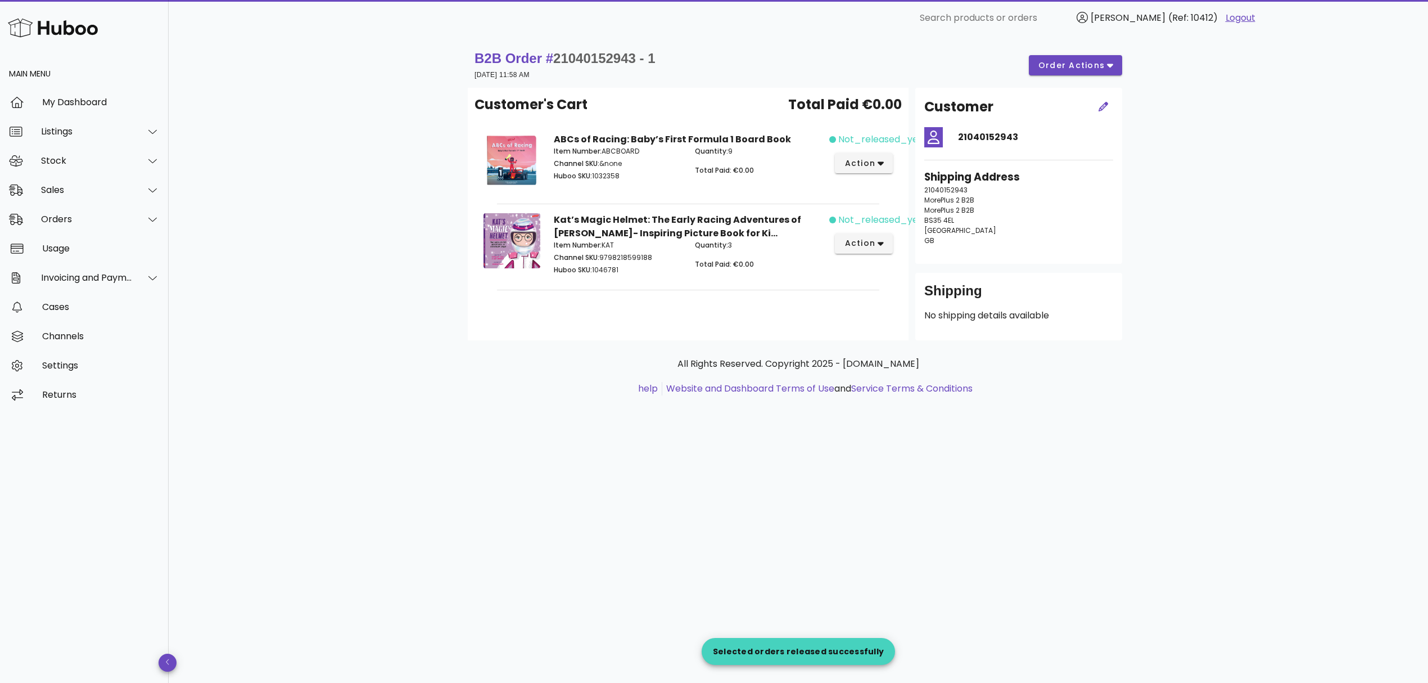
click at [887, 560] on div "B2B Order # 21040152943 - 1 01 September 2025 at 11:58 AM order actions Custome…" at bounding box center [799, 359] width 1260 height 647
click at [97, 219] on div "Orders" at bounding box center [87, 219] width 92 height 11
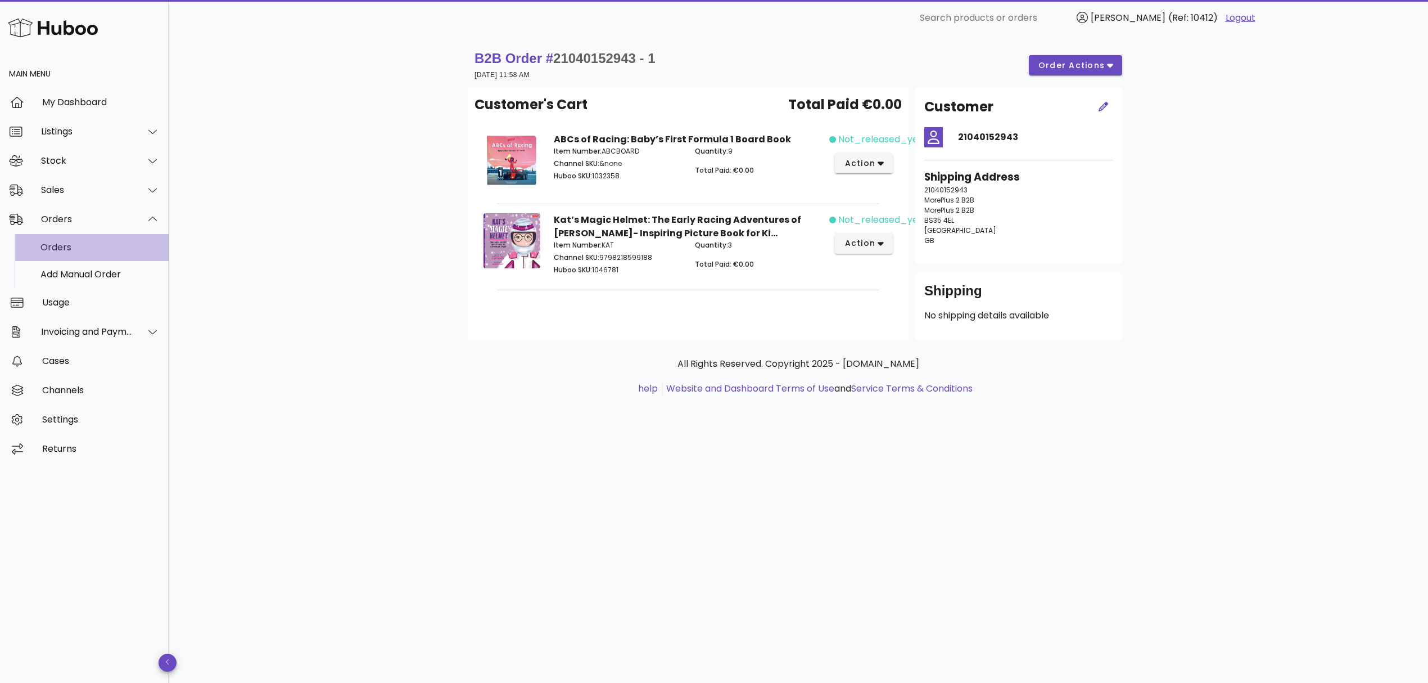
click at [103, 243] on div "Orders" at bounding box center [99, 247] width 119 height 11
